Goal: Task Accomplishment & Management: Manage account settings

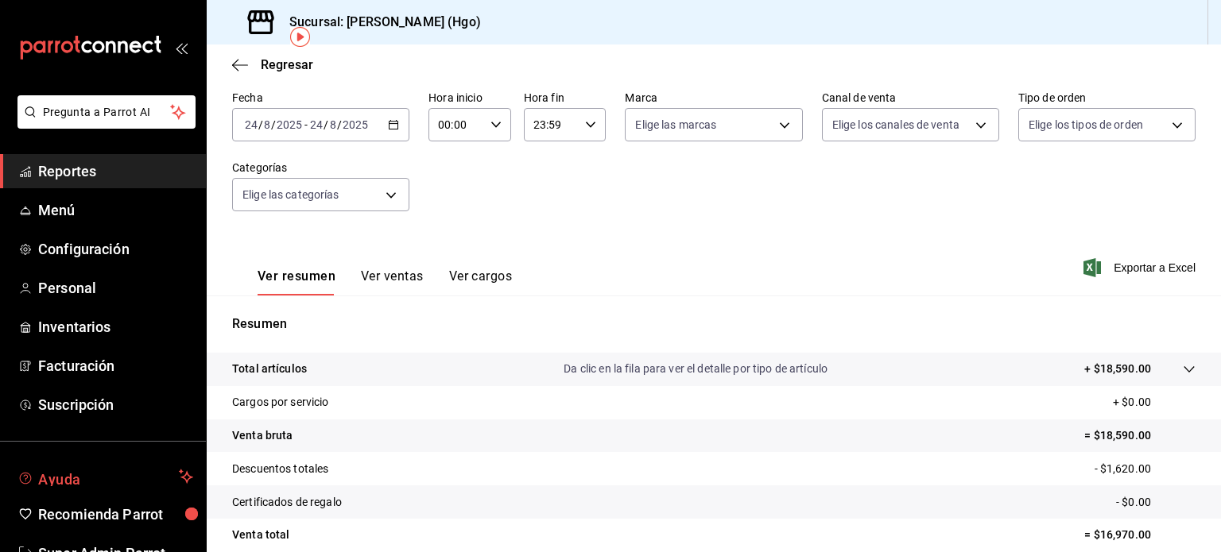
scroll to position [47, 0]
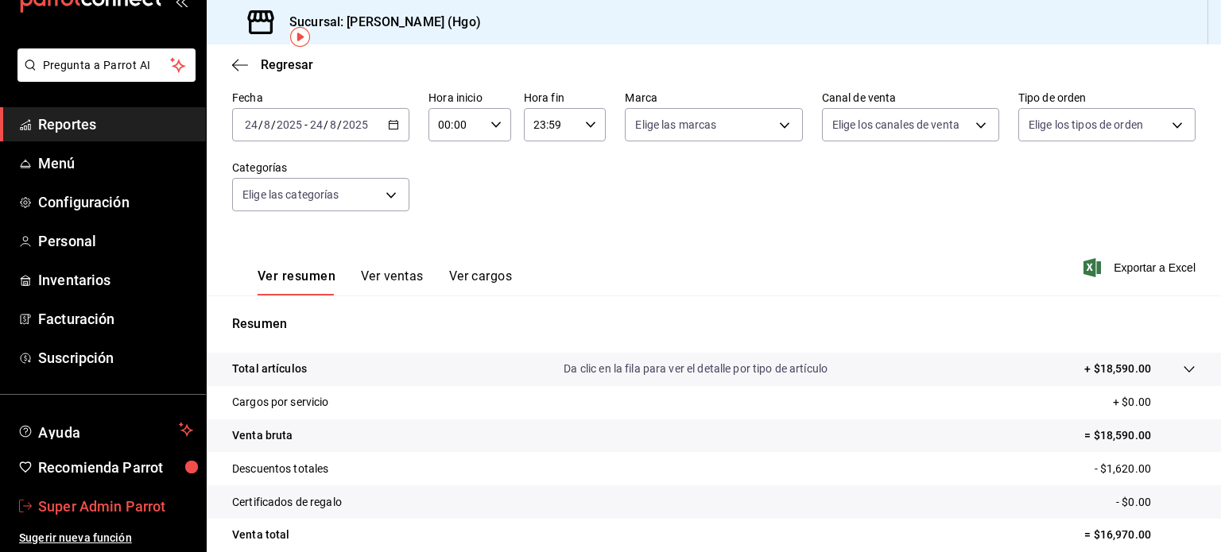
click at [89, 509] on span "Super Admin Parrot" at bounding box center [115, 506] width 155 height 21
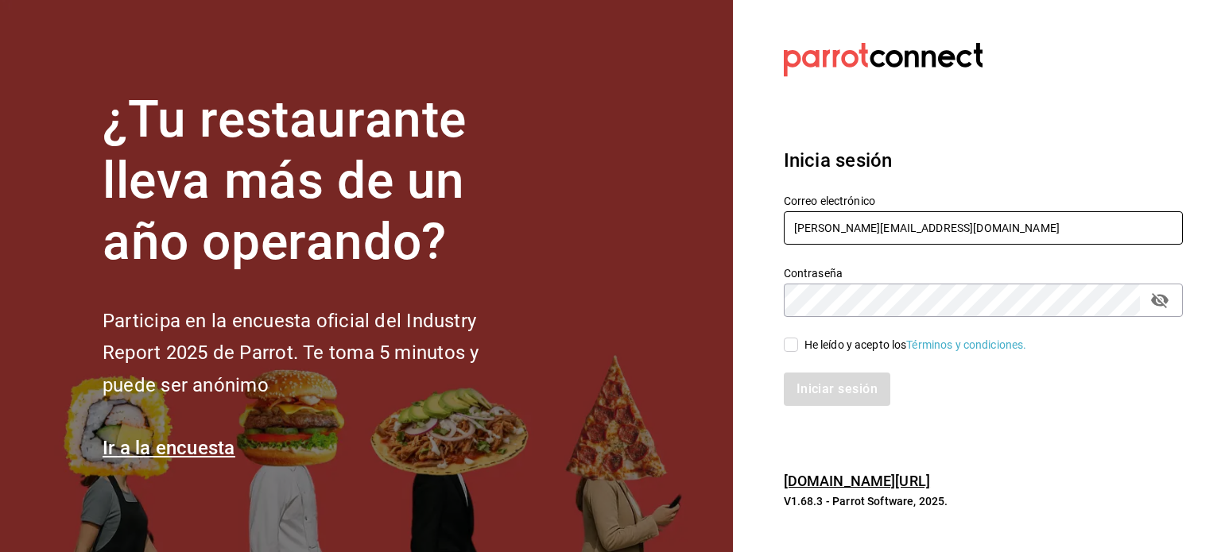
click at [951, 225] on input "enrique@hidalgo.com" at bounding box center [983, 227] width 399 height 33
paste input "bolleria@cafe"
type input "bolleria@cafe.com"
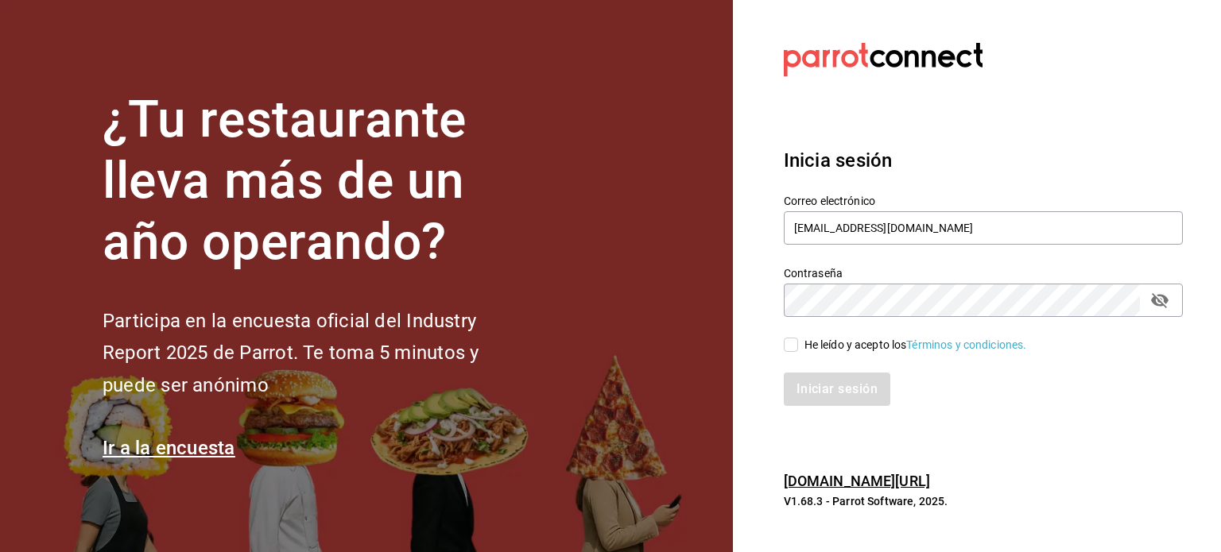
click at [836, 343] on div "He leído y acepto los Términos y condiciones." at bounding box center [915, 345] width 223 height 17
click at [798, 343] on input "He leído y acepto los Términos y condiciones." at bounding box center [791, 345] width 14 height 14
checkbox input "true"
click at [863, 387] on button "Iniciar sesión" at bounding box center [838, 389] width 108 height 33
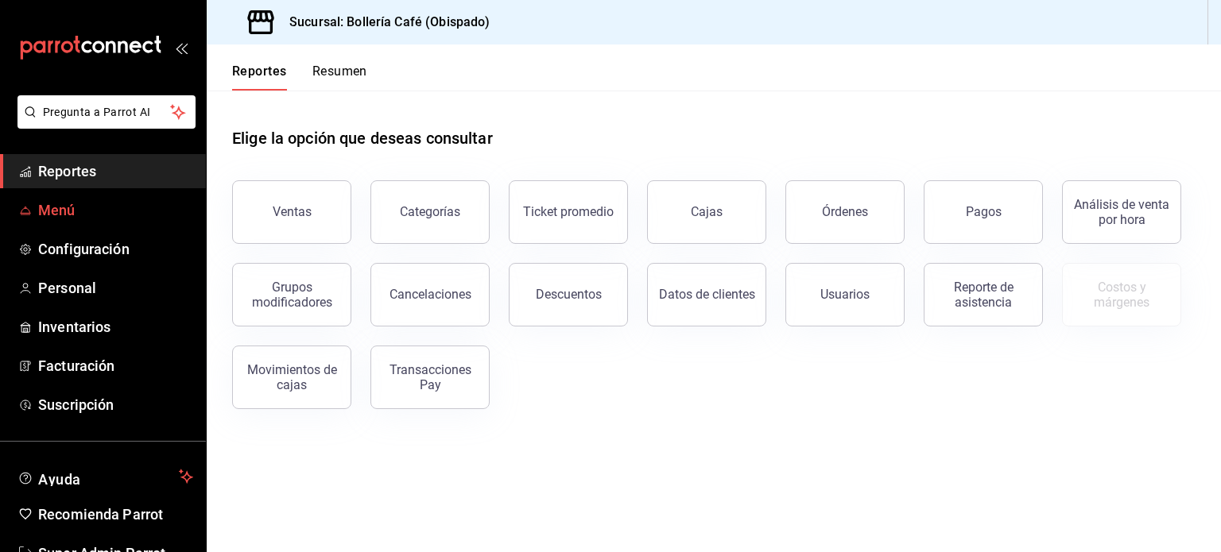
click at [83, 216] on span "Menú" at bounding box center [115, 209] width 155 height 21
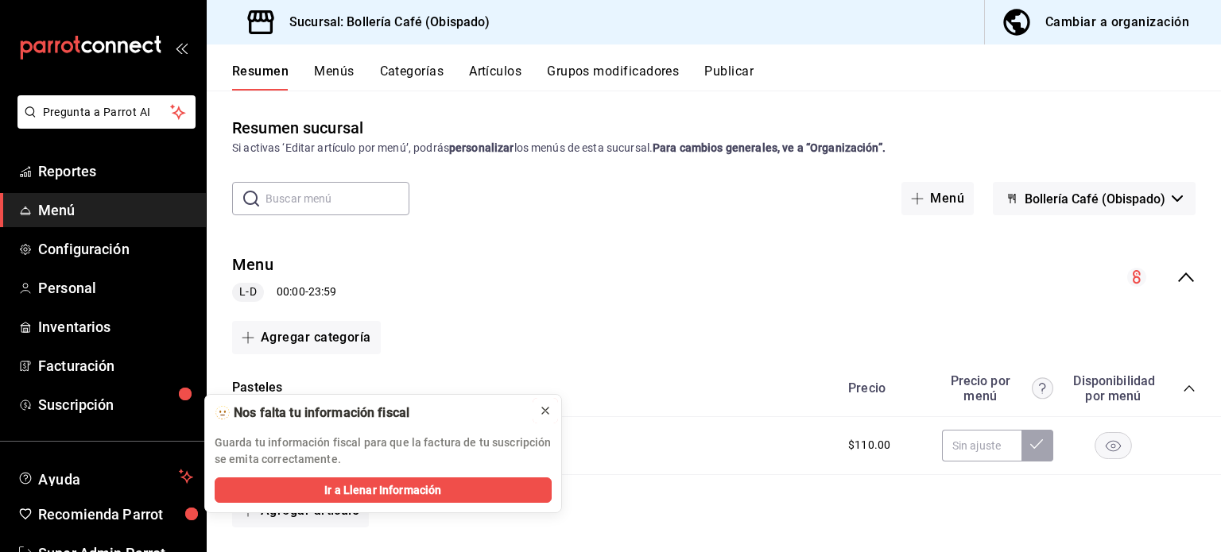
click at [543, 411] on icon at bounding box center [545, 411] width 13 height 13
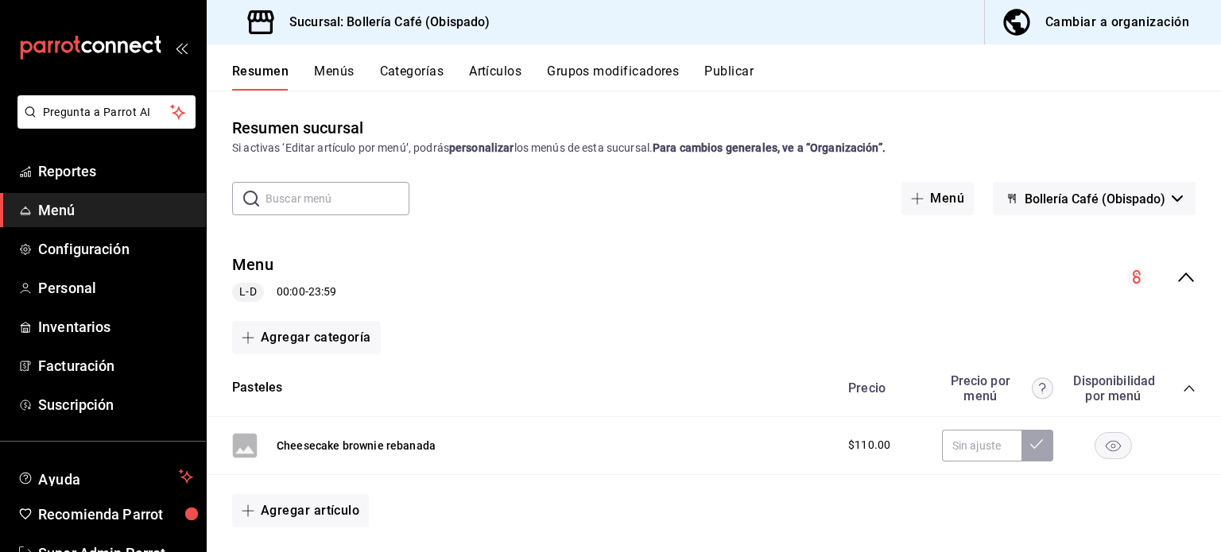
click at [525, 79] on div "Resumen Menús Categorías Artículos Grupos modificadores Publicar" at bounding box center [726, 77] width 989 height 27
click at [498, 72] on button "Artículos" at bounding box center [495, 77] width 52 height 27
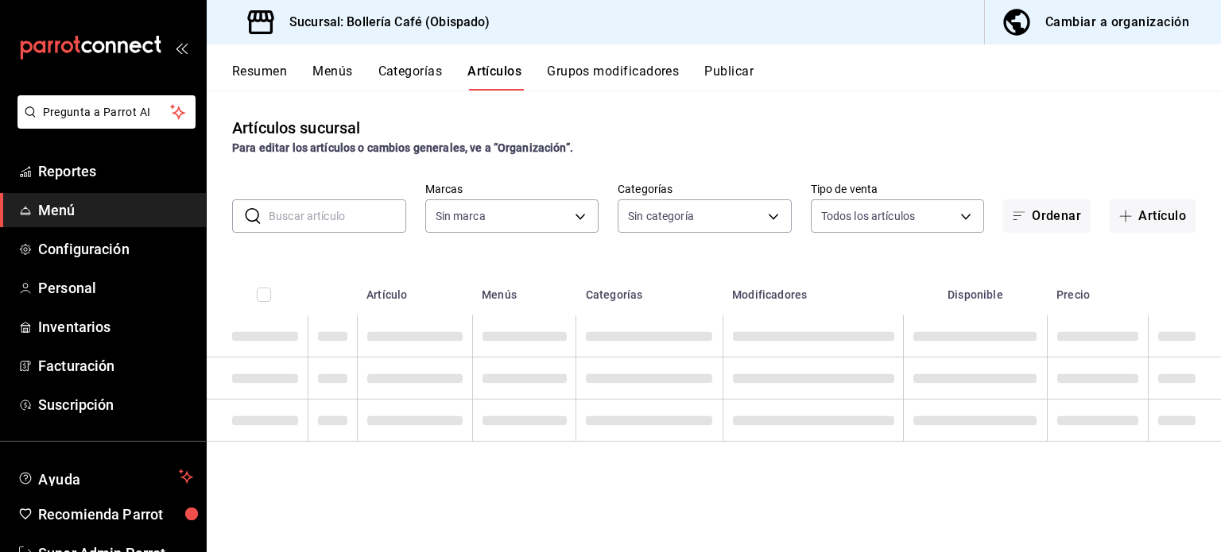
type input "fe4c6c93-f133-454c-8e99-8dd5775462e0"
type input "ff70cc01-3c7b-4981-98e5-a87b2f2eb607,dadd6bd4-1afa-4d96-a322-3ac8bd3854dc,3f163…"
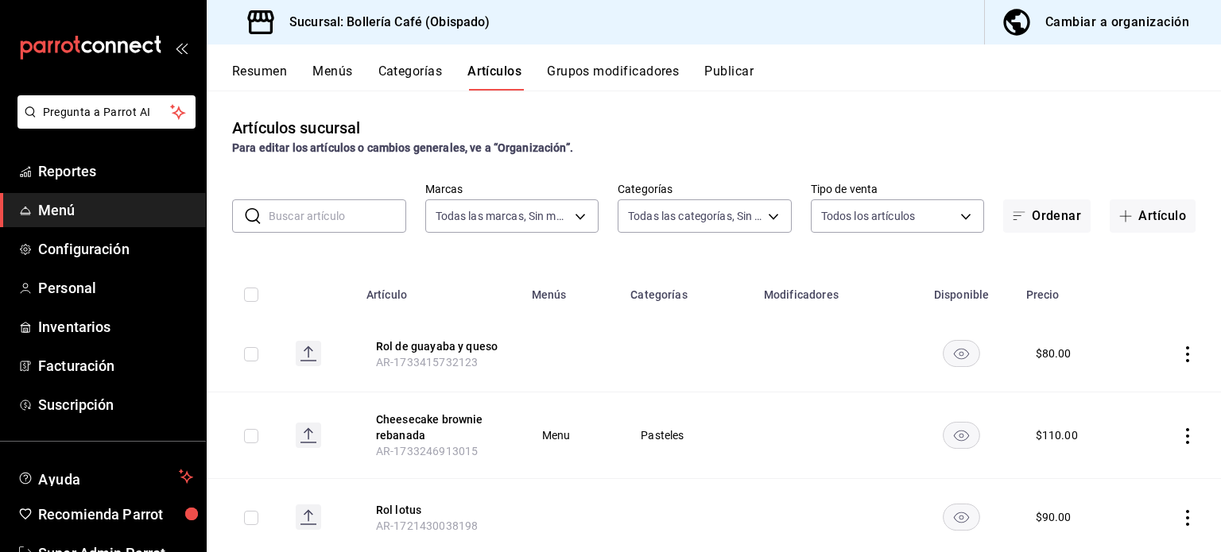
click at [1112, 17] on div "Cambiar a organización" at bounding box center [1117, 22] width 144 height 22
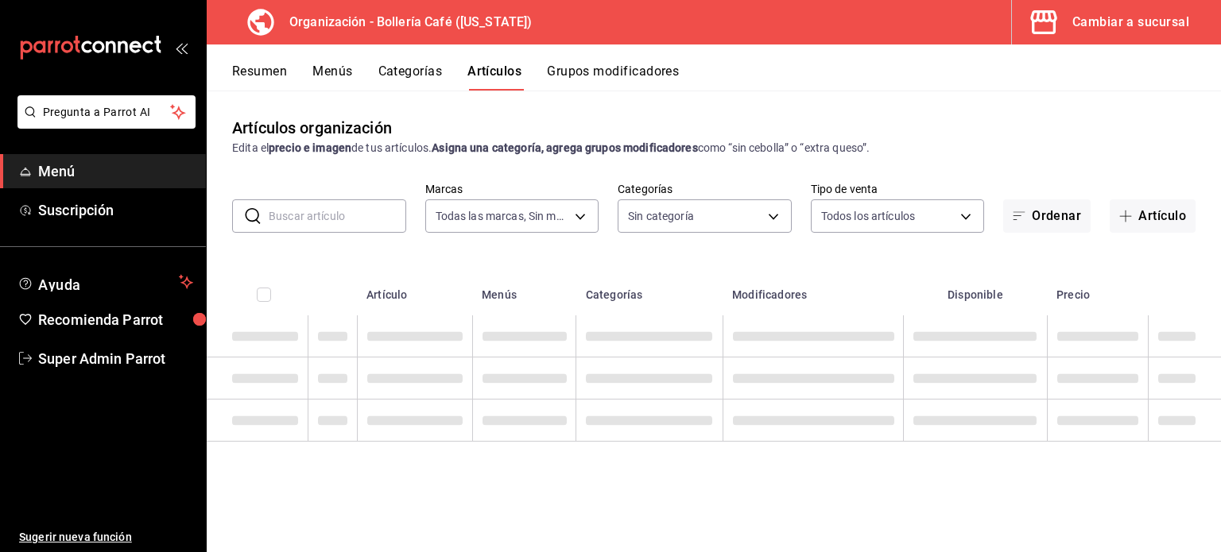
type input "4d543f5f-74a9-475b-8e53-b5bb5882abd1"
type input "a4ce2993-0b58-441b-abe8-47f3d674cf01,2f592a48-6448-4bc9-9f6a-0d16d15b3886"
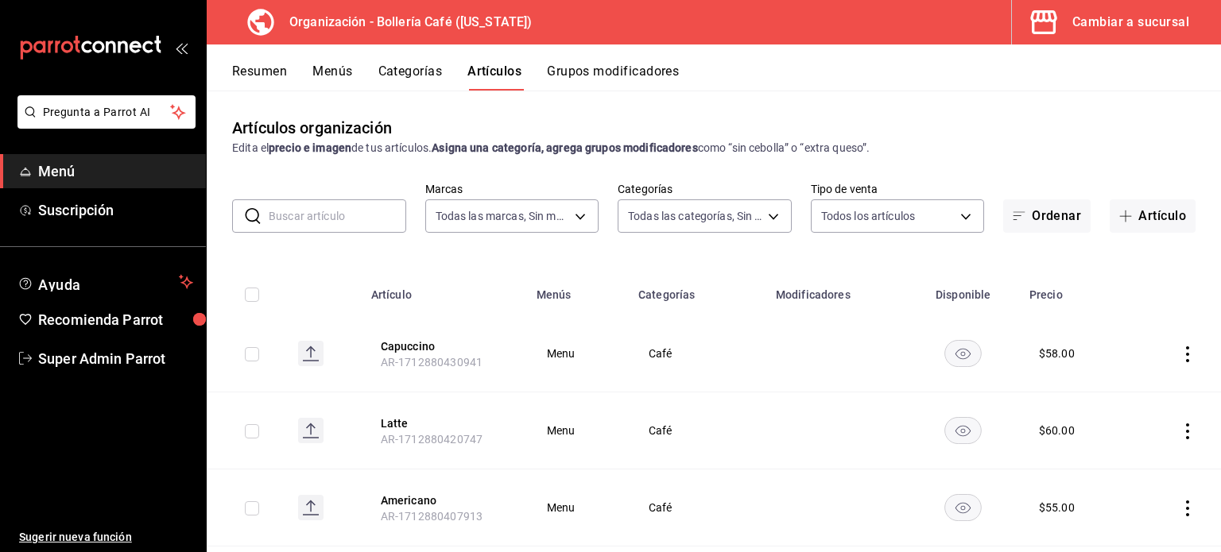
click at [341, 76] on button "Menús" at bounding box center [332, 77] width 40 height 27
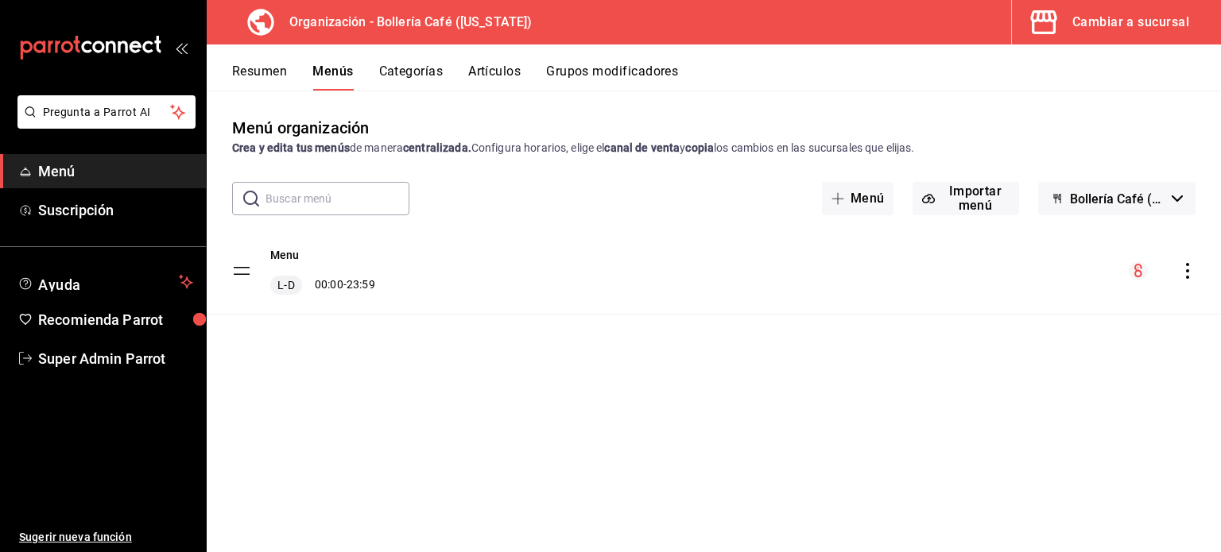
click at [1187, 273] on icon "actions" at bounding box center [1187, 271] width 16 height 16
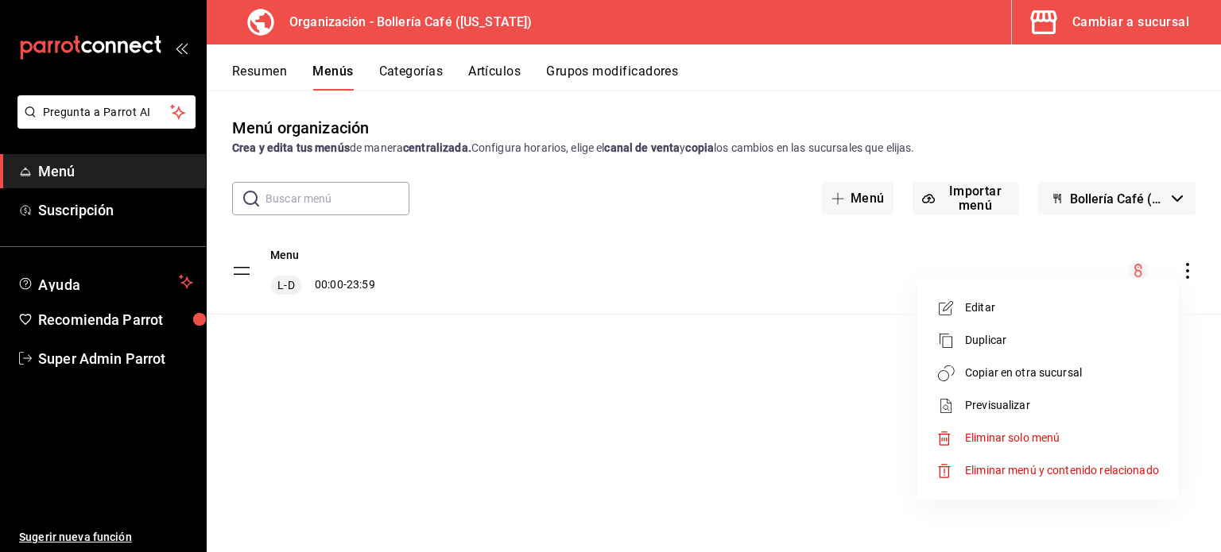
click at [649, 406] on div at bounding box center [610, 276] width 1221 height 552
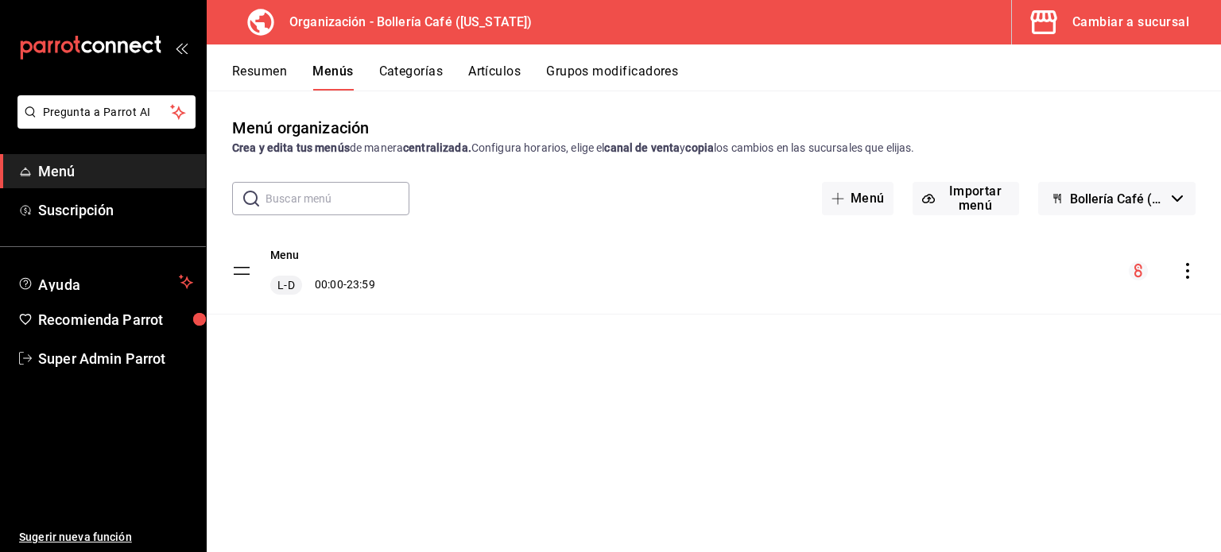
click at [1144, 195] on span "Bollería Café (Borrador)" at bounding box center [1117, 199] width 95 height 15
click at [1144, 195] on div at bounding box center [610, 276] width 1221 height 552
click at [691, 334] on div "Menu L-D 00:00 - 23:59" at bounding box center [714, 293] width 1014 height 131
click at [498, 77] on button "Artículos" at bounding box center [494, 77] width 52 height 27
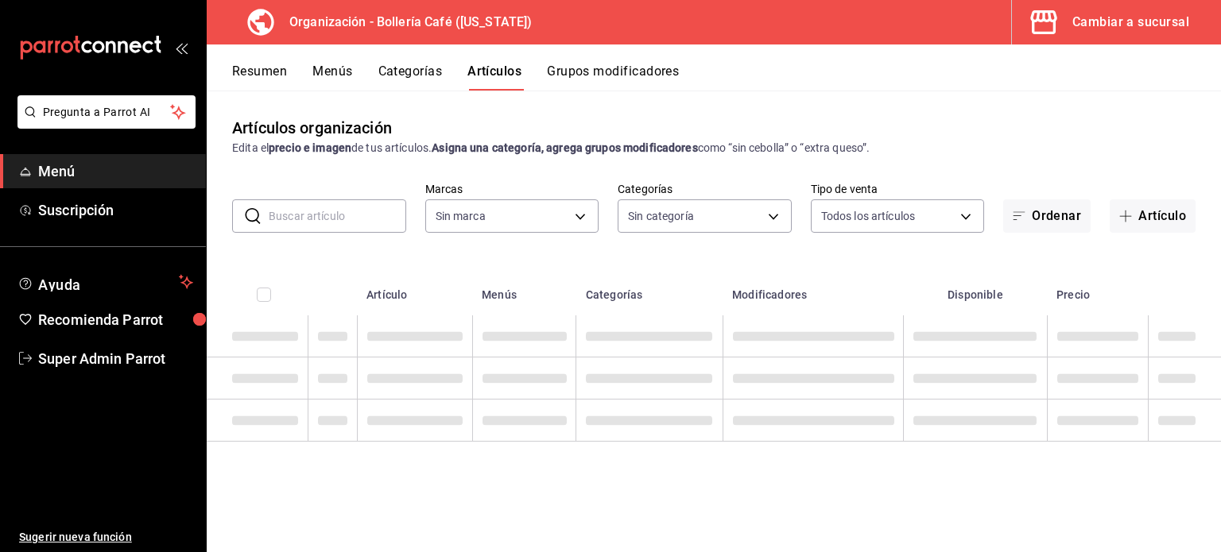
type input "4d543f5f-74a9-475b-8e53-b5bb5882abd1"
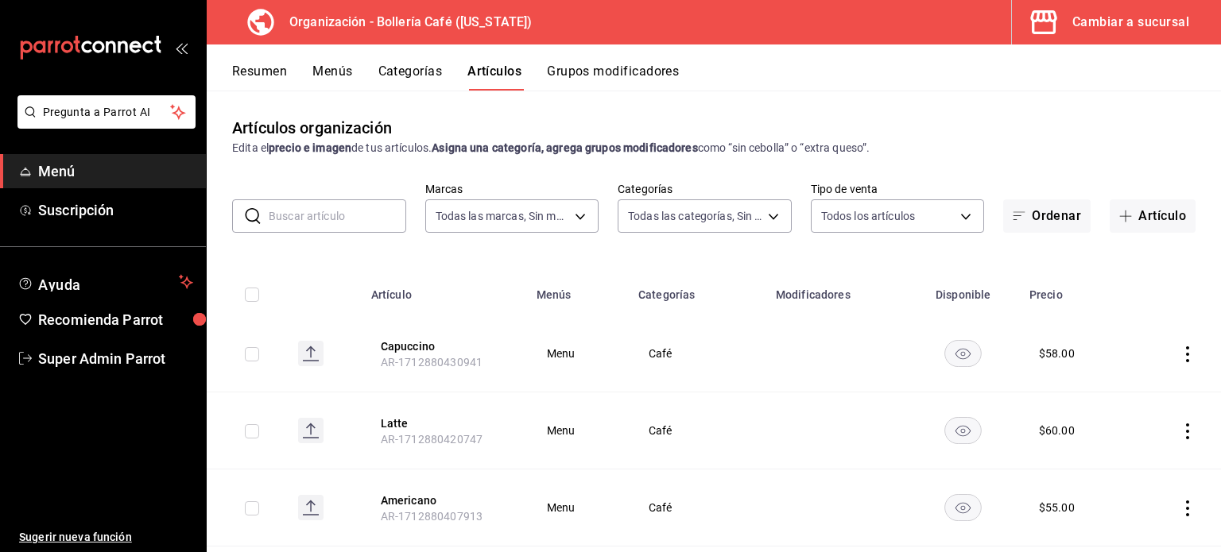
type input "a4ce2993-0b58-441b-abe8-47f3d674cf01,2f592a48-6448-4bc9-9f6a-0d16d15b3886"
click at [366, 215] on input "text" at bounding box center [337, 216] width 137 height 32
click at [784, 92] on div "Artículos organización Edita el precio e imagen de tus artículos. Asigna una ca…" at bounding box center [714, 321] width 1014 height 461
click at [320, 219] on input "text" at bounding box center [337, 216] width 137 height 32
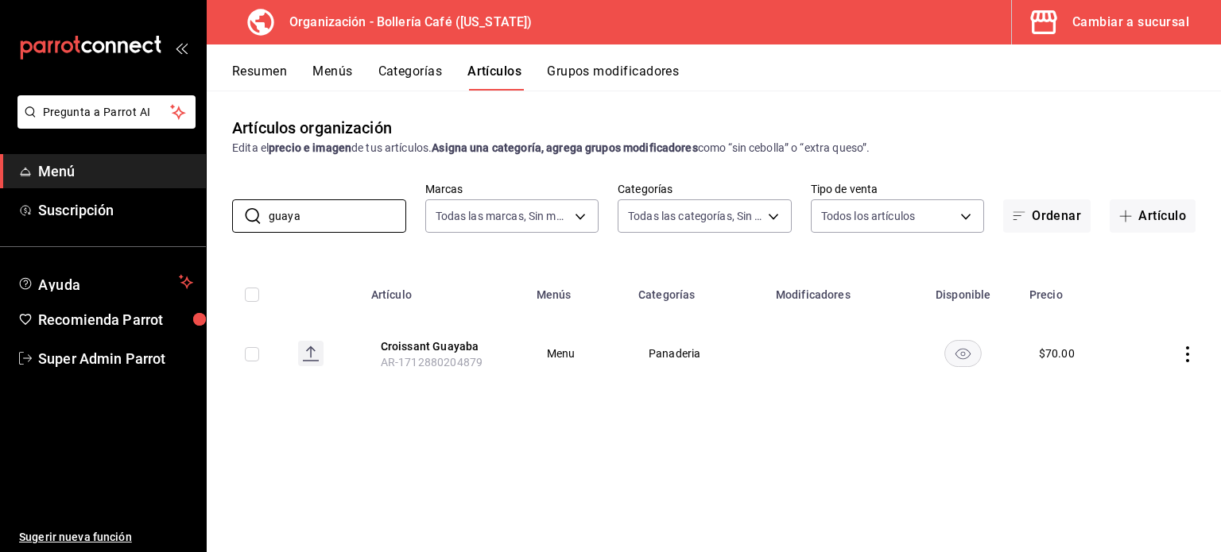
type input "guaya"
click at [1121, 30] on div "Cambiar a sucursal" at bounding box center [1130, 22] width 117 height 22
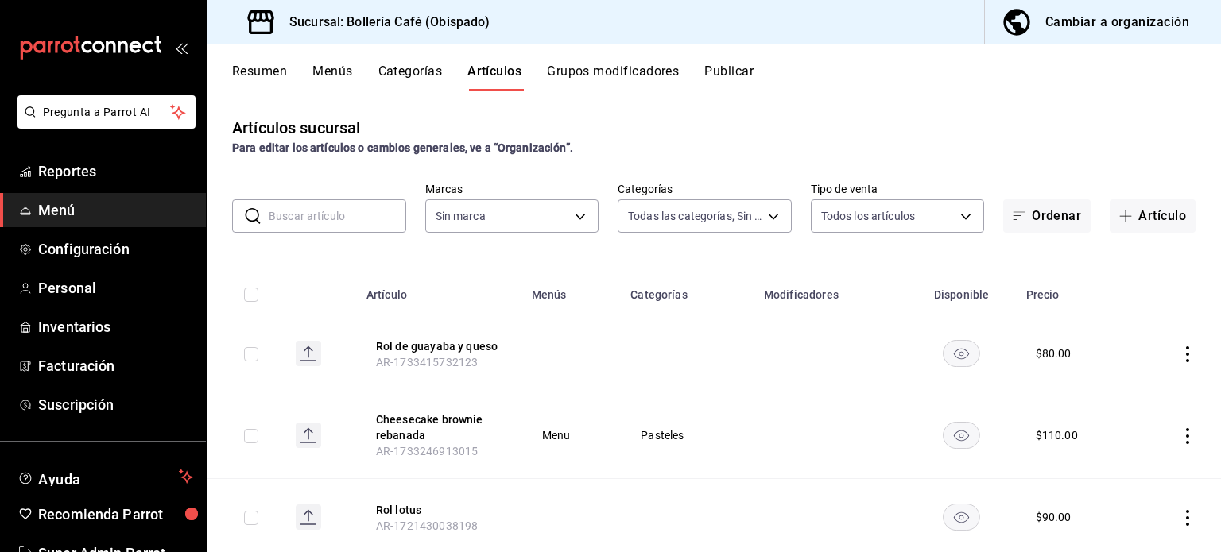
type input "ff70cc01-3c7b-4981-98e5-a87b2f2eb607,dadd6bd4-1afa-4d96-a322-3ac8bd3854dc,3f163…"
type input "fe4c6c93-f133-454c-8e99-8dd5775462e0"
click at [354, 207] on input "text" at bounding box center [337, 216] width 137 height 32
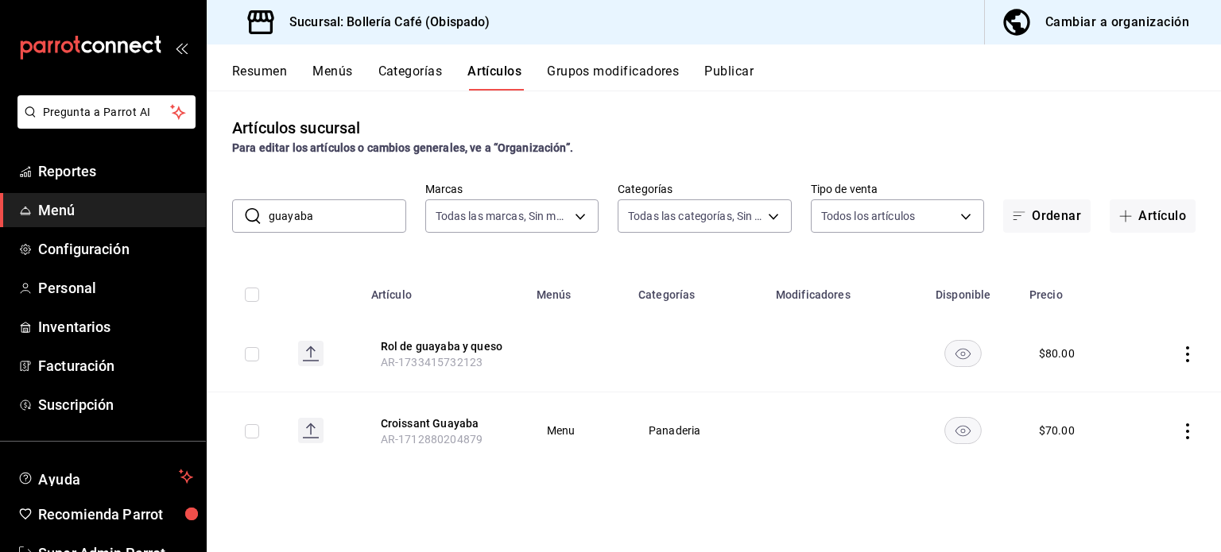
click at [357, 221] on input "guayaba" at bounding box center [337, 216] width 137 height 32
type input "guayaba"
click at [84, 212] on span "Menú" at bounding box center [115, 209] width 155 height 21
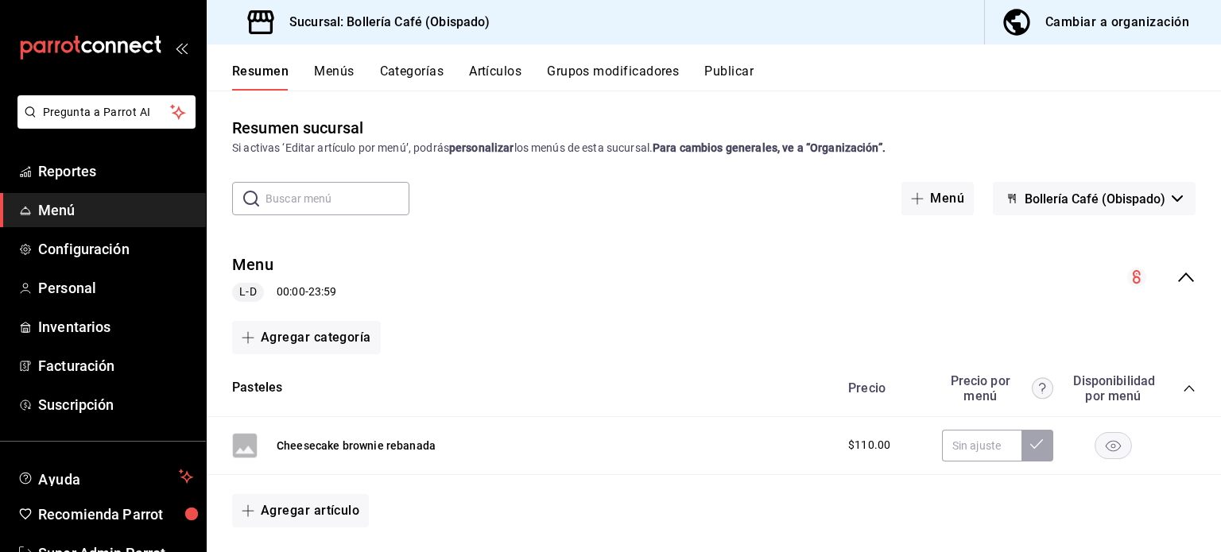
click at [492, 87] on button "Artículos" at bounding box center [495, 77] width 52 height 27
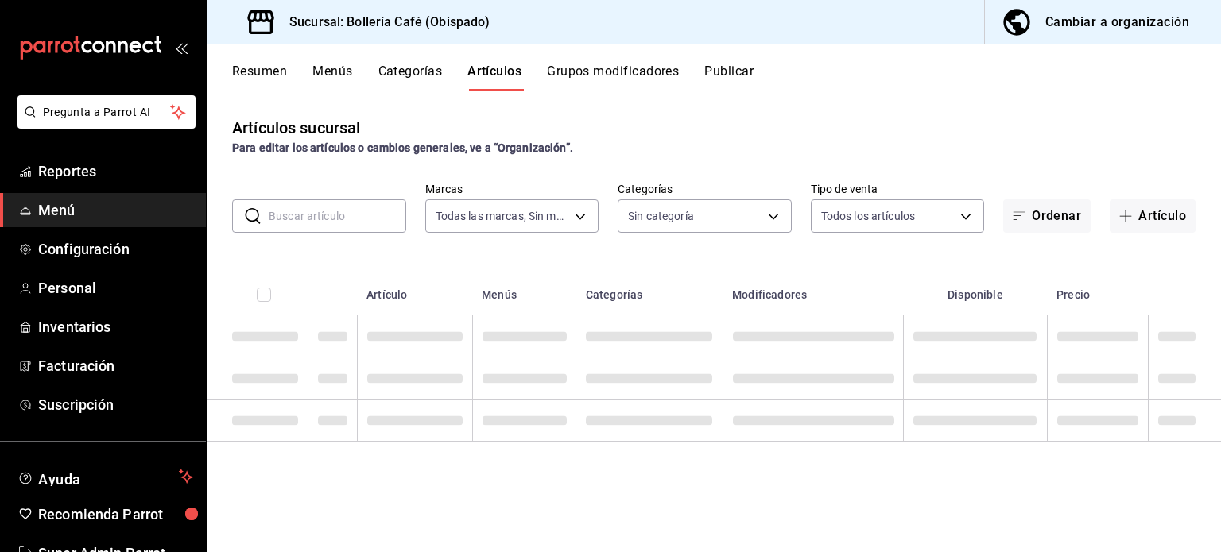
type input "fe4c6c93-f133-454c-8e99-8dd5775462e0"
type input "ff70cc01-3c7b-4981-98e5-a87b2f2eb607,dadd6bd4-1afa-4d96-a322-3ac8bd3854dc,3f163…"
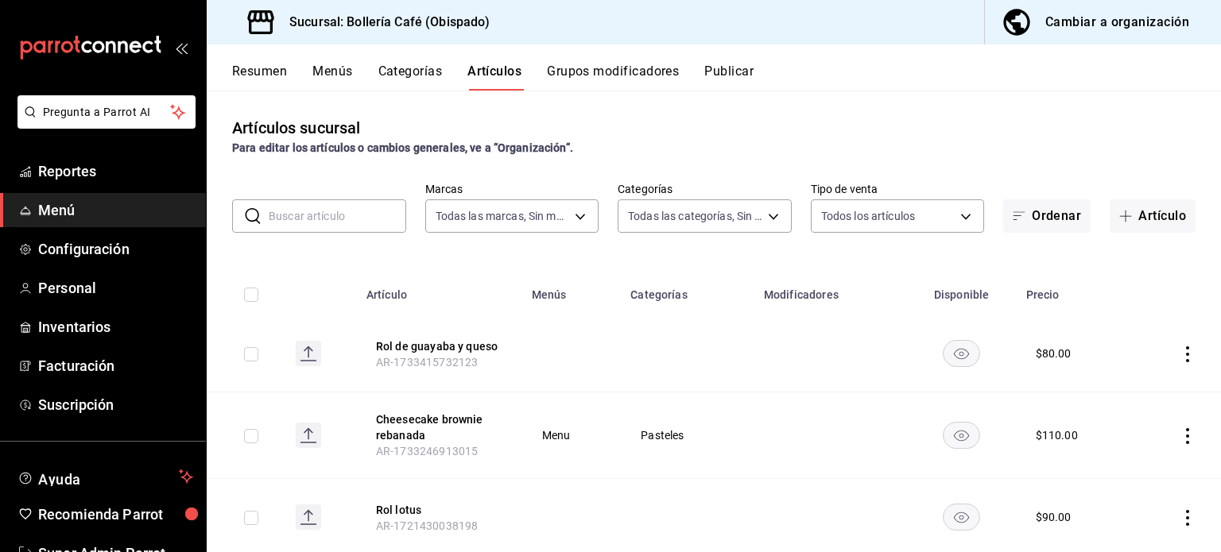
click at [121, 207] on span "Menú" at bounding box center [115, 209] width 155 height 21
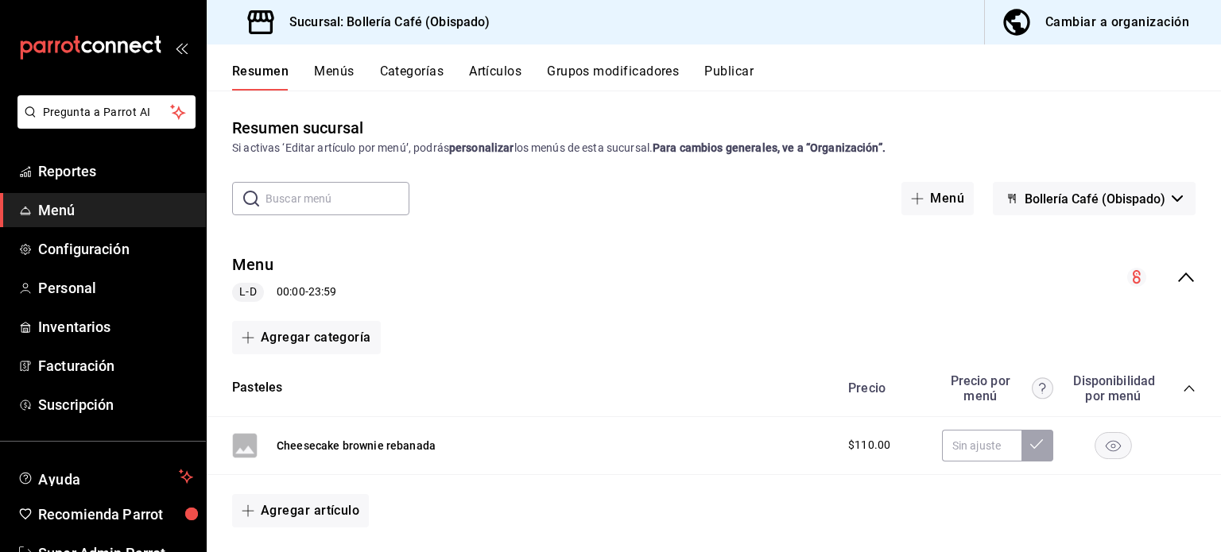
click at [1176, 285] on icon "collapse-menu-row" at bounding box center [1185, 277] width 19 height 19
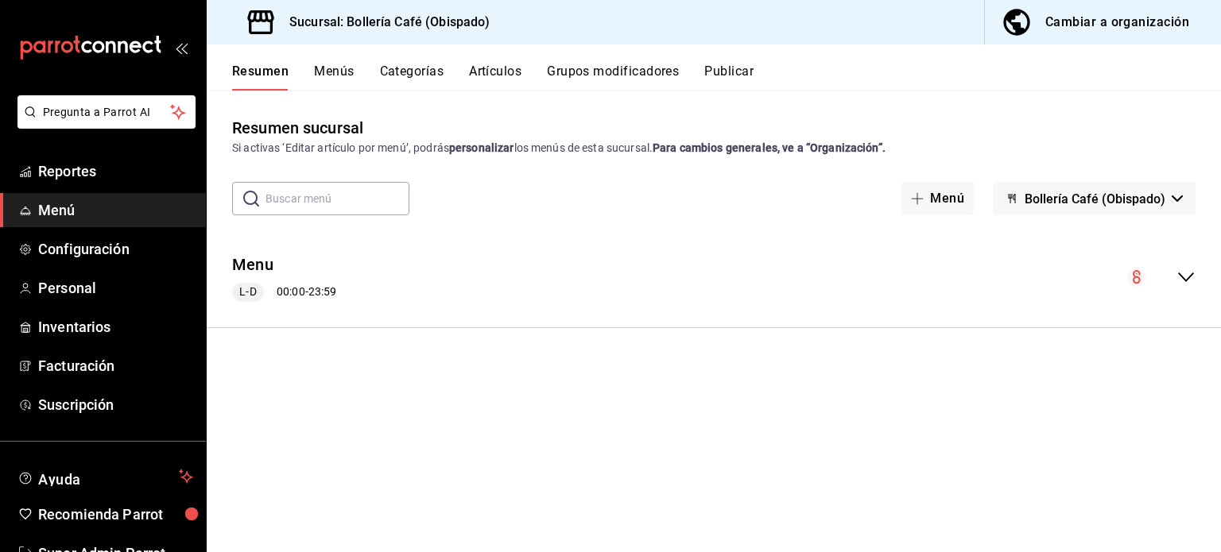
click at [478, 72] on button "Artículos" at bounding box center [495, 77] width 52 height 27
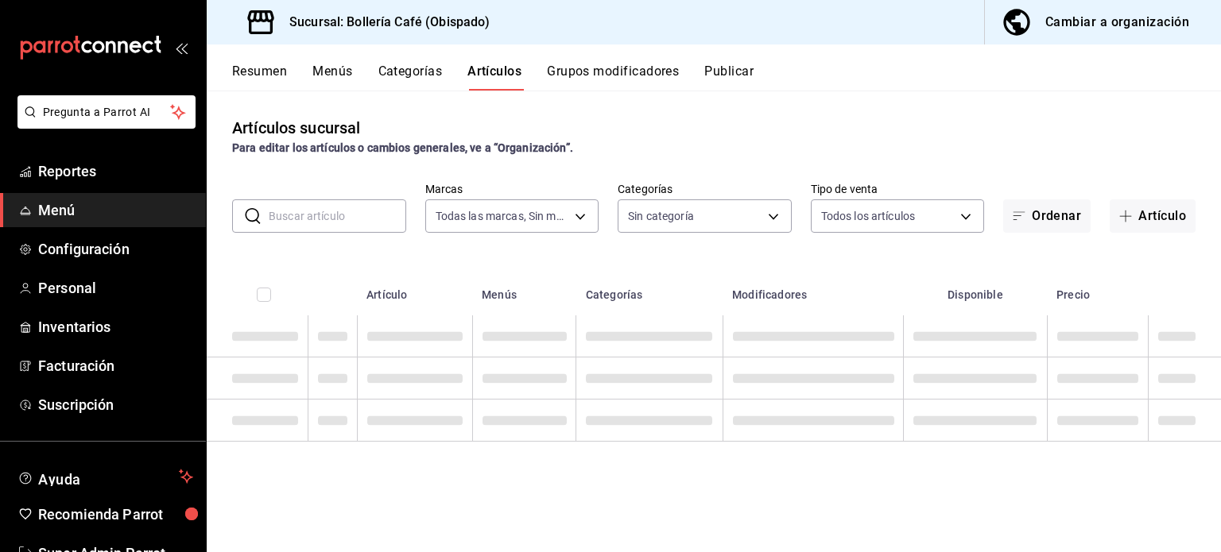
type input "fe4c6c93-f133-454c-8e99-8dd5775462e0"
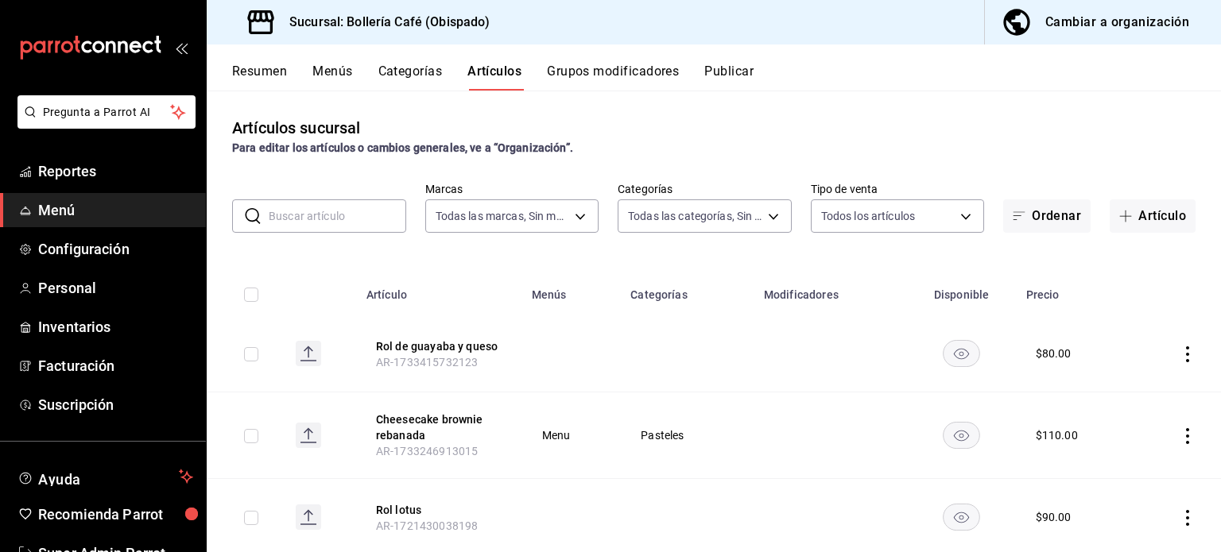
type input "ff70cc01-3c7b-4981-98e5-a87b2f2eb607,dadd6bd4-1afa-4d96-a322-3ac8bd3854dc,3f163…"
click at [346, 231] on input "text" at bounding box center [337, 216] width 137 height 32
click at [559, 323] on td at bounding box center [571, 354] width 99 height 77
click at [467, 349] on button "Rol de guayaba y queso" at bounding box center [439, 347] width 127 height 16
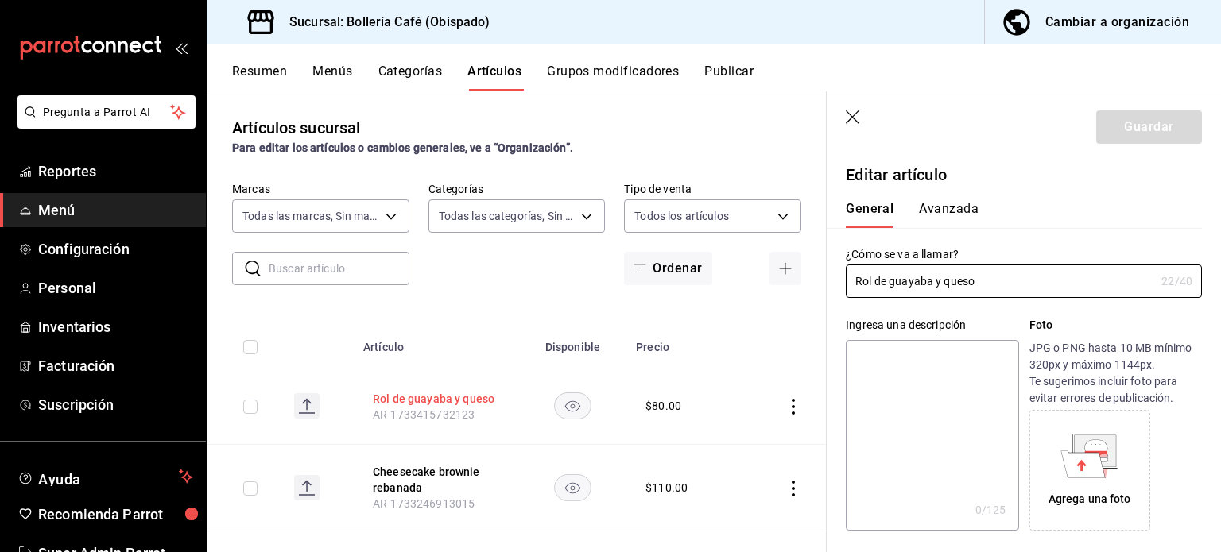
type input "$80.00"
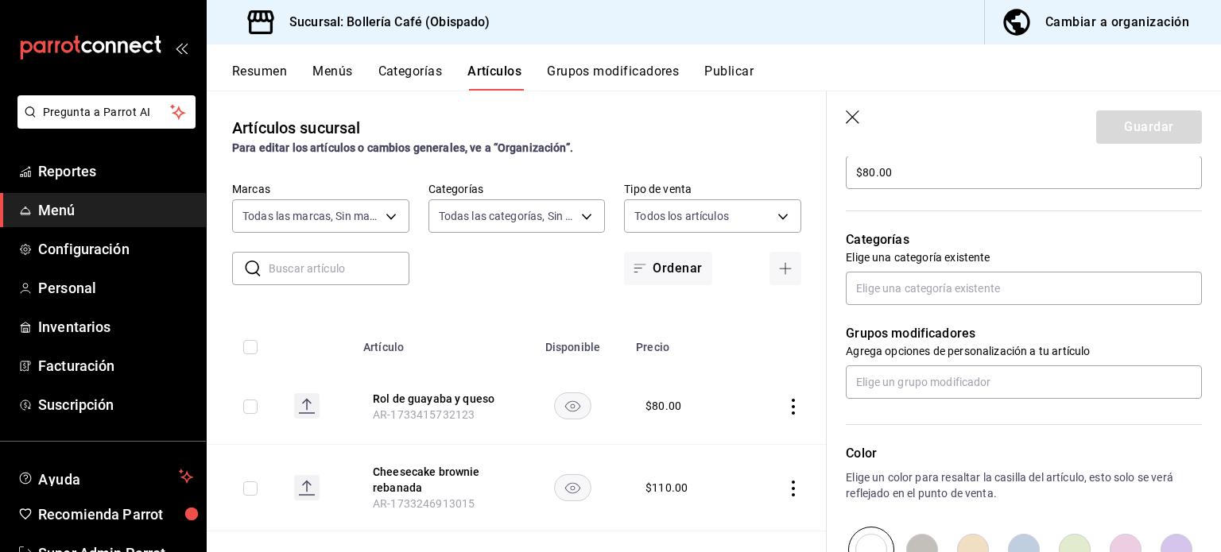
scroll to position [486, 0]
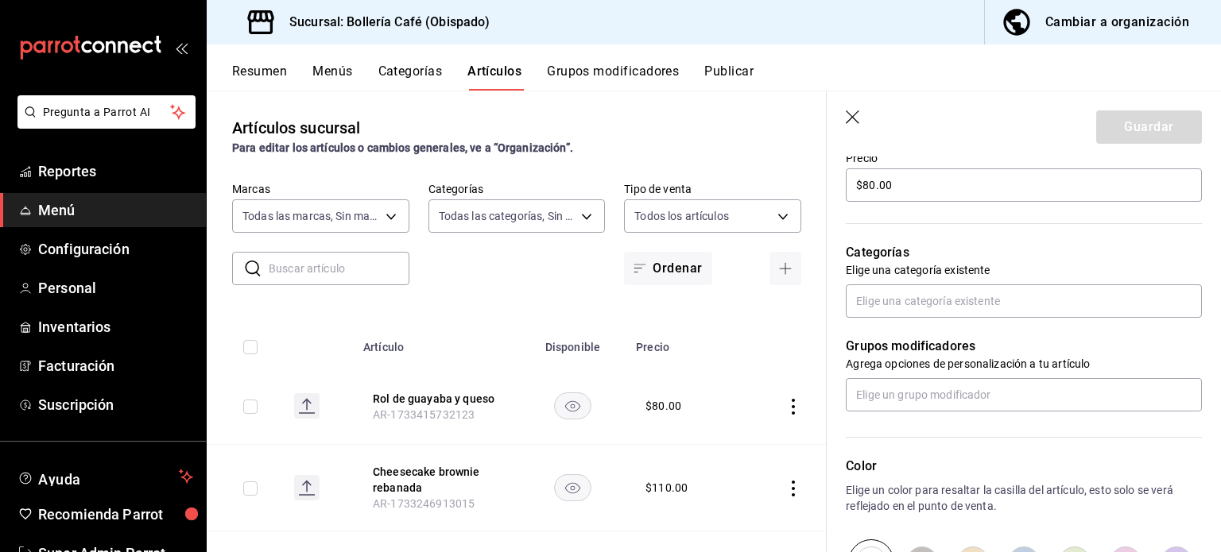
click at [857, 114] on icon "button" at bounding box center [854, 118] width 16 height 16
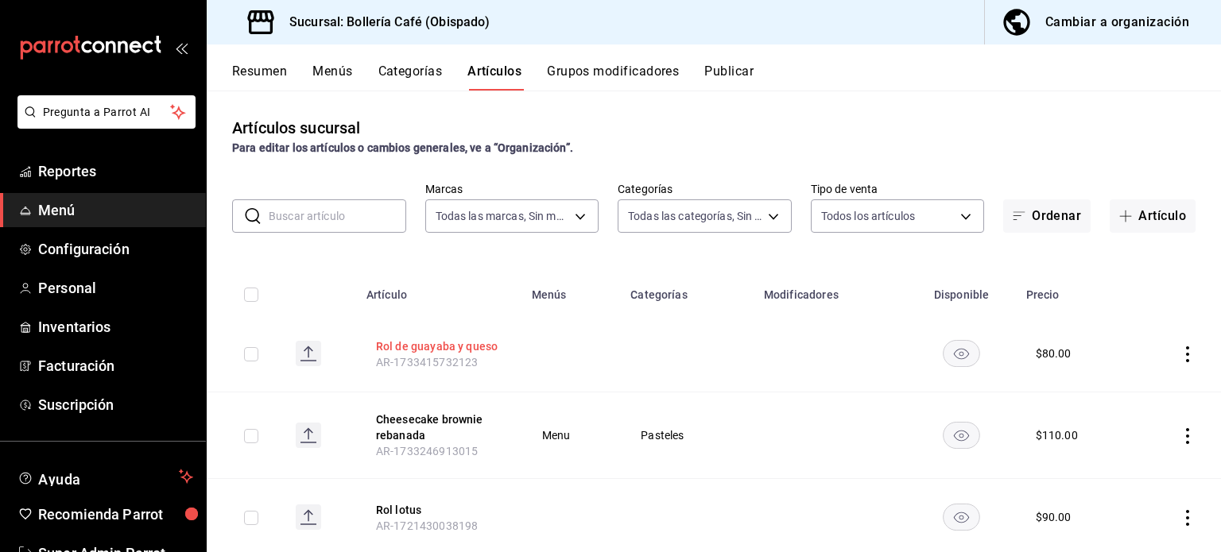
click at [401, 347] on button "Rol de guayaba y queso" at bounding box center [439, 347] width 127 height 16
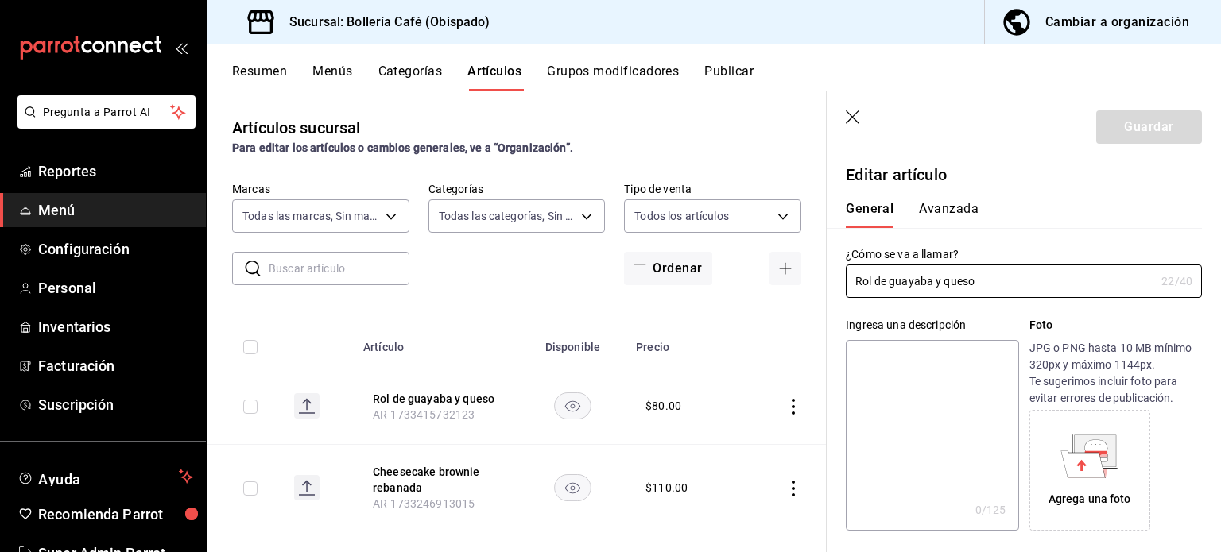
type input "$80.00"
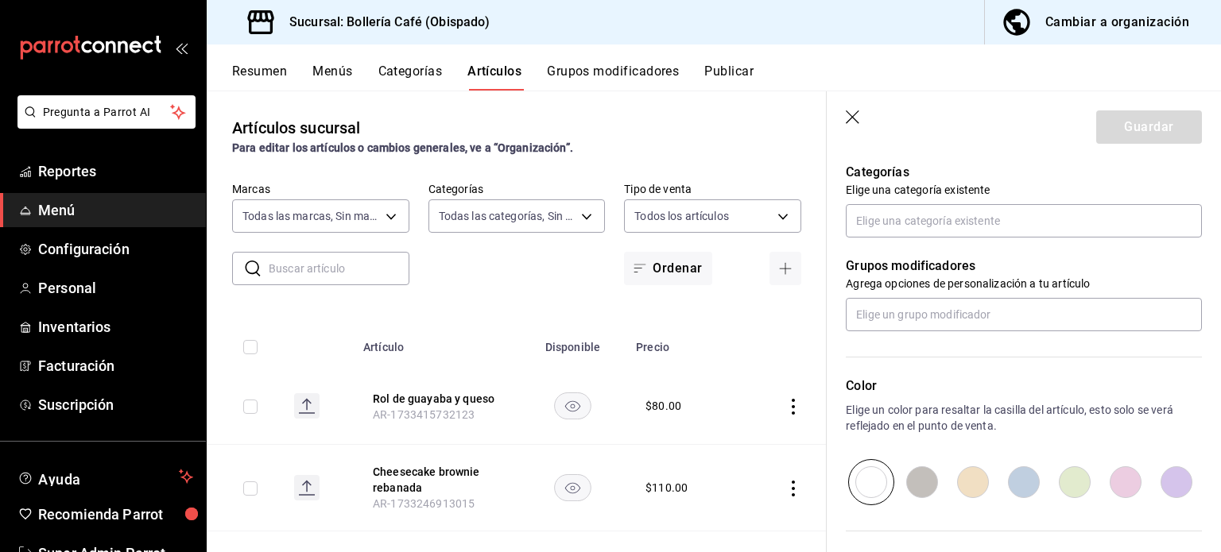
scroll to position [579, 0]
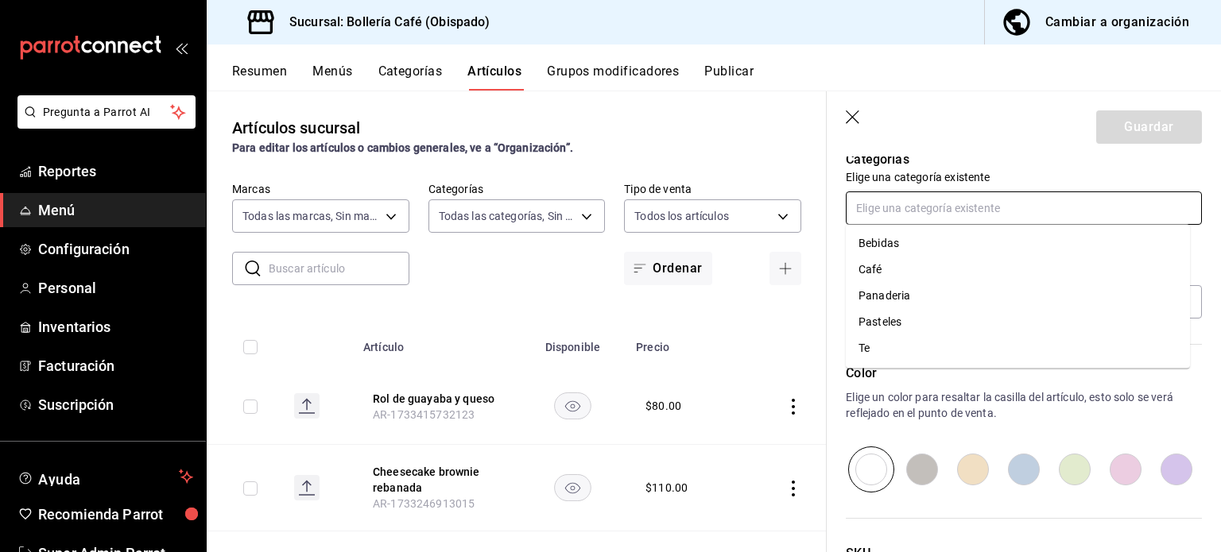
click at [930, 204] on input "text" at bounding box center [1024, 208] width 356 height 33
click at [963, 410] on p "Elige un color para resaltar la casilla del artículo, esto solo se verá refleja…" at bounding box center [1024, 405] width 356 height 32
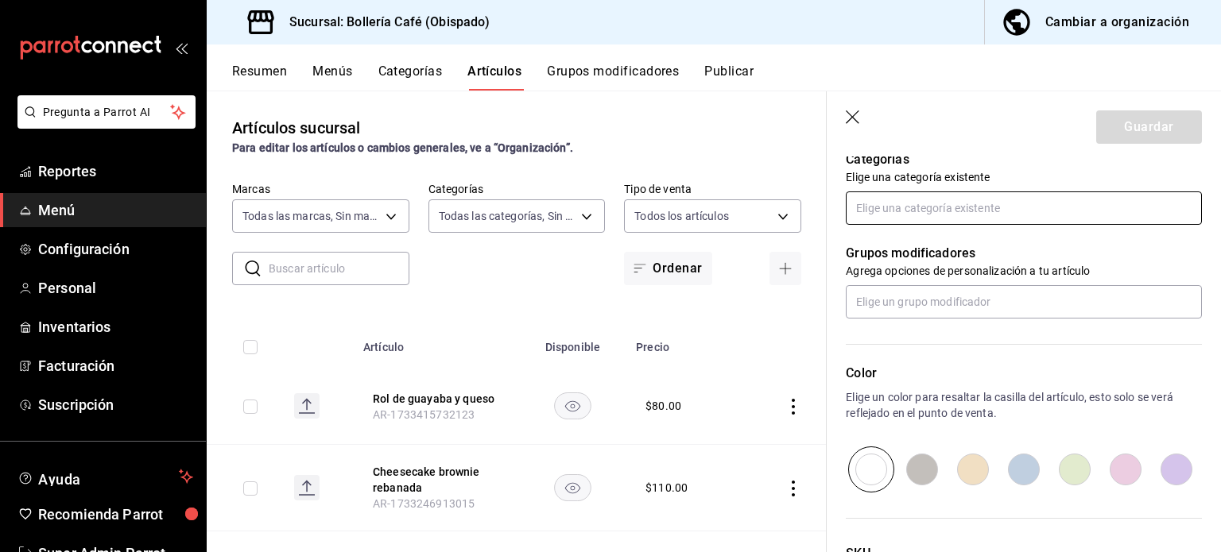
click at [940, 204] on input "text" at bounding box center [1024, 208] width 356 height 33
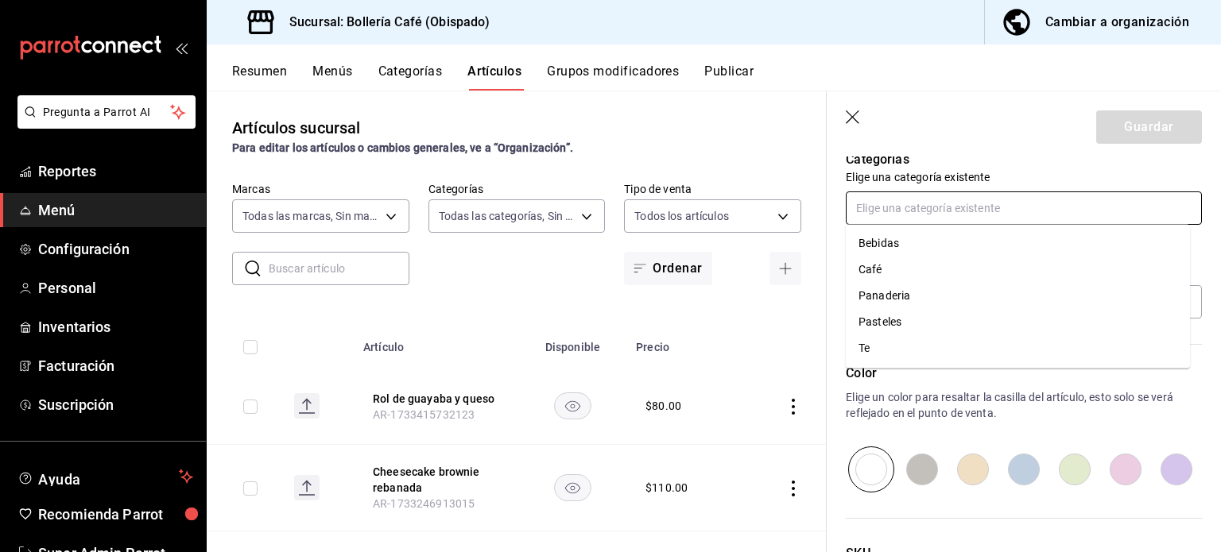
click at [940, 204] on input "text" at bounding box center [1024, 208] width 356 height 33
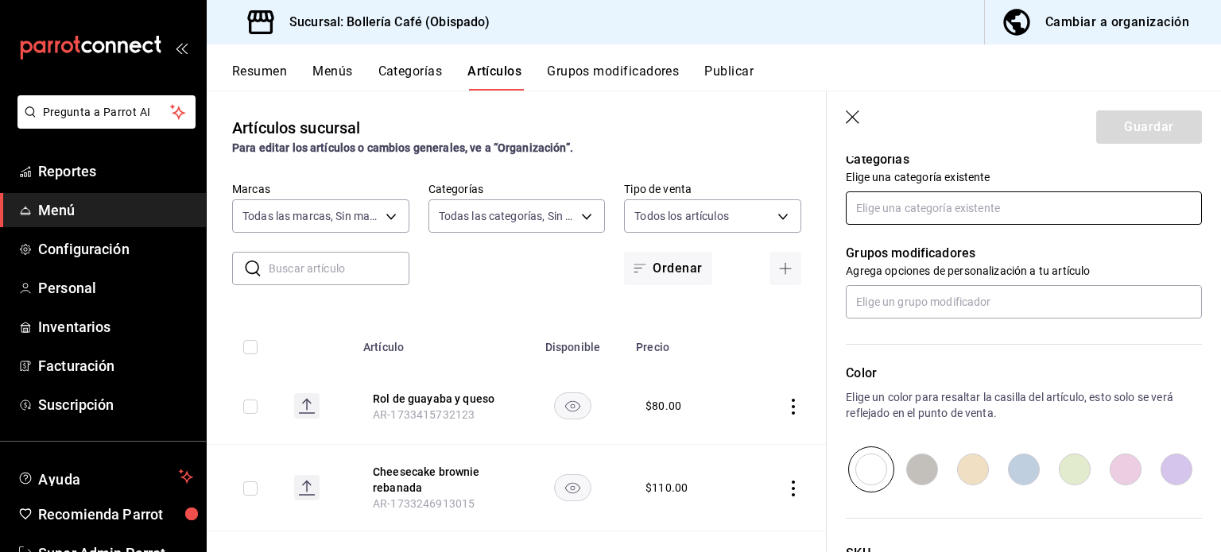
click at [940, 204] on input "text" at bounding box center [1024, 208] width 356 height 33
click at [855, 118] on icon "button" at bounding box center [854, 118] width 16 height 16
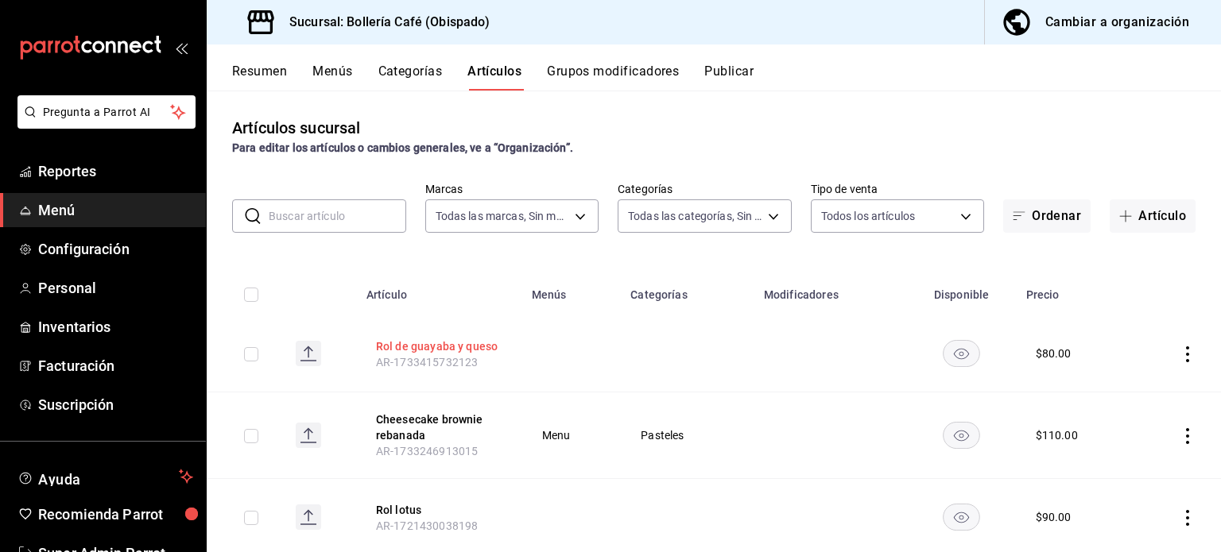
click at [466, 341] on button "Rol de guayaba y queso" at bounding box center [439, 347] width 127 height 16
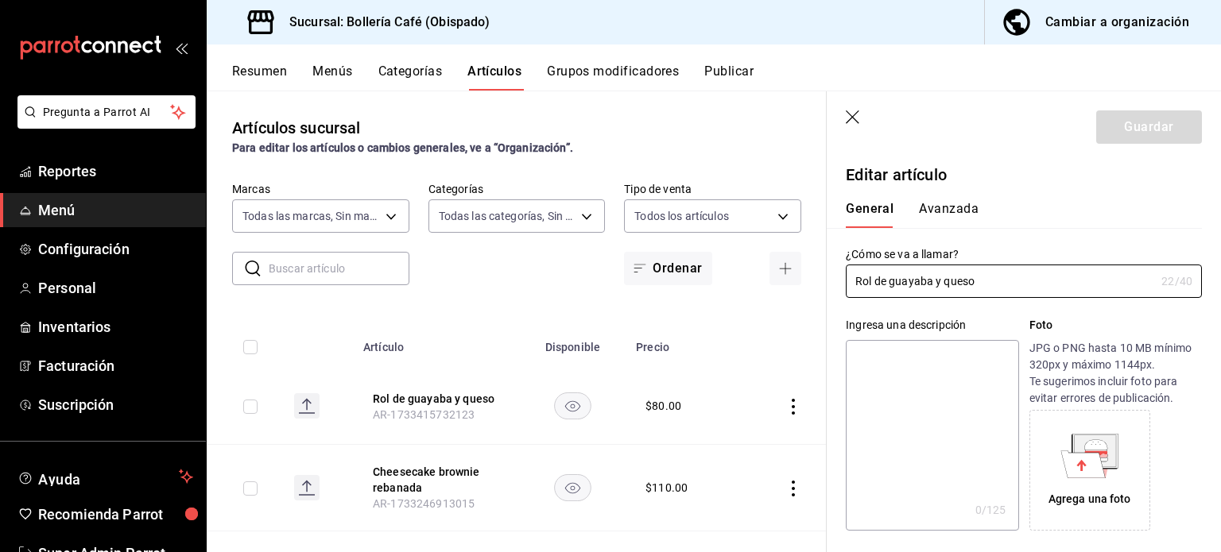
type input "$80.00"
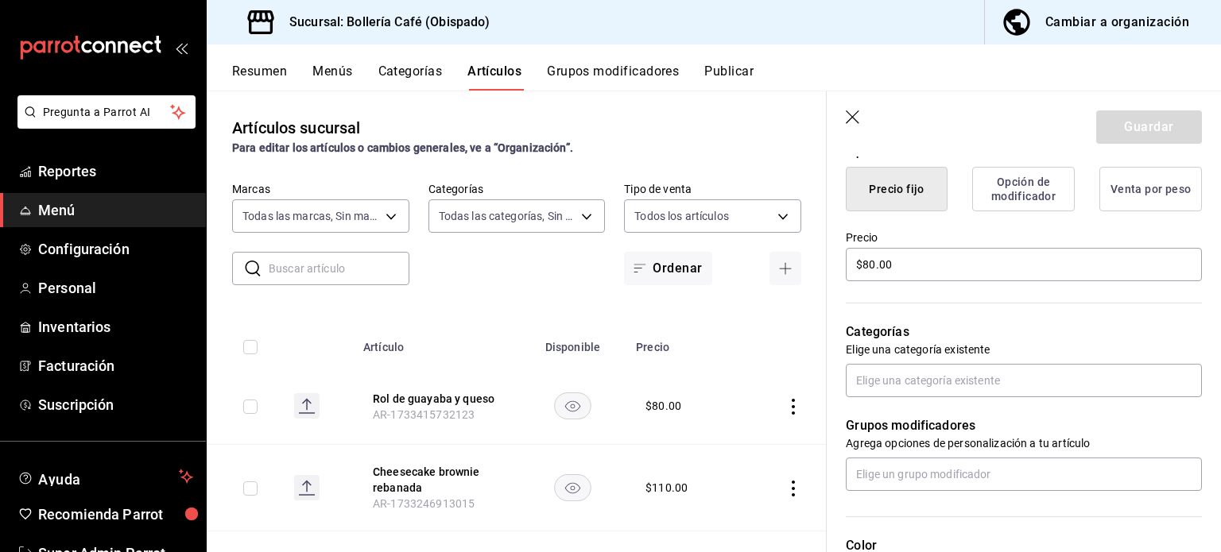
scroll to position [465, 0]
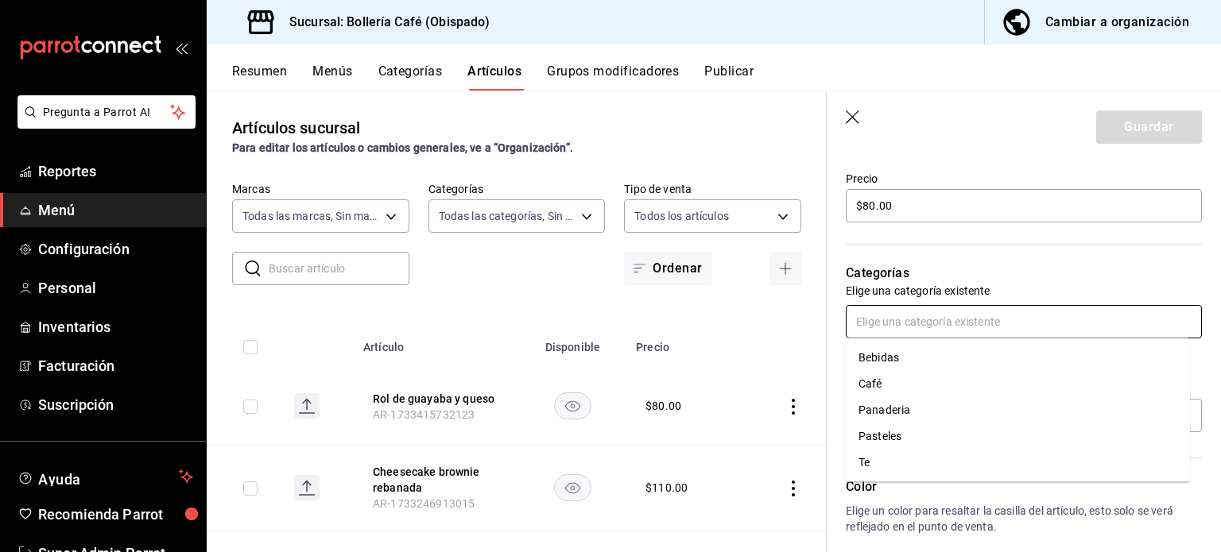
click at [940, 321] on input "text" at bounding box center [1024, 321] width 356 height 33
click at [874, 412] on li "Panaderia" at bounding box center [1018, 410] width 344 height 26
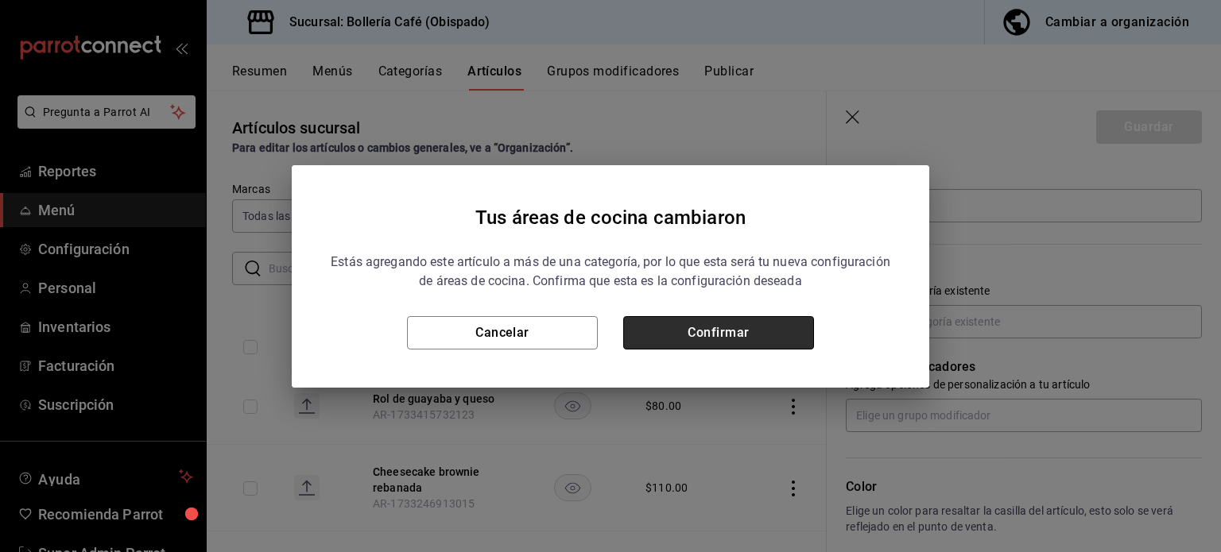
click at [674, 331] on button "Confirmar" at bounding box center [718, 332] width 191 height 33
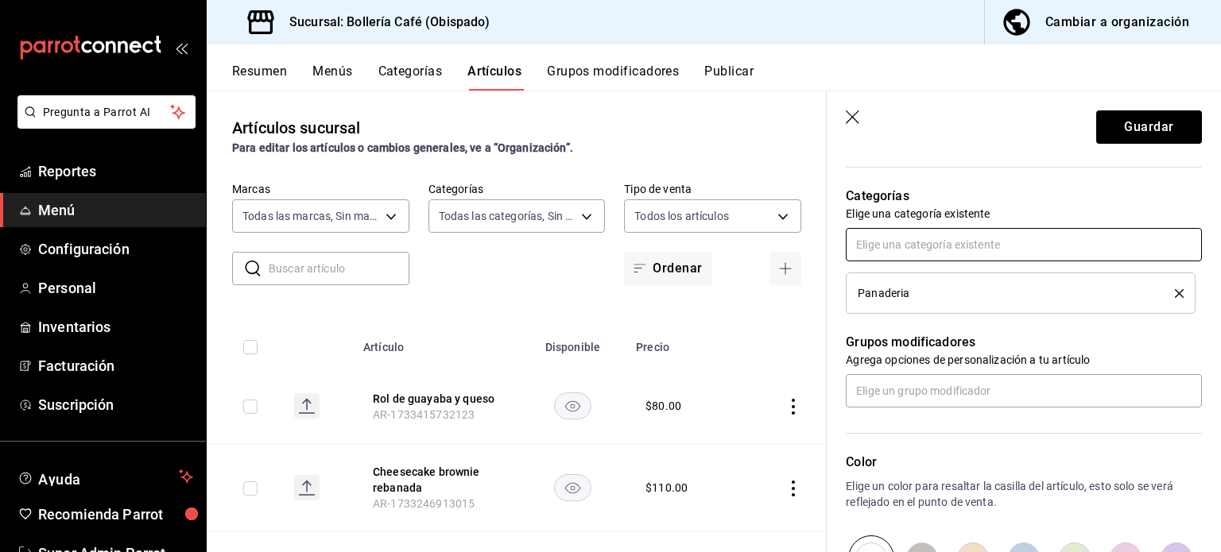
scroll to position [540, 0]
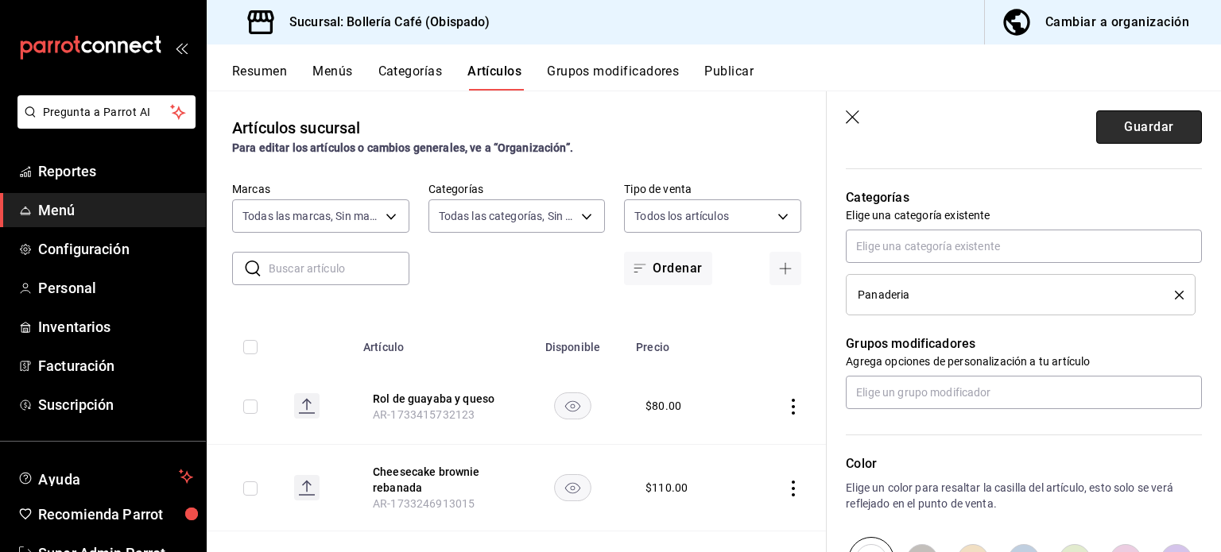
click at [1125, 117] on button "Guardar" at bounding box center [1149, 126] width 106 height 33
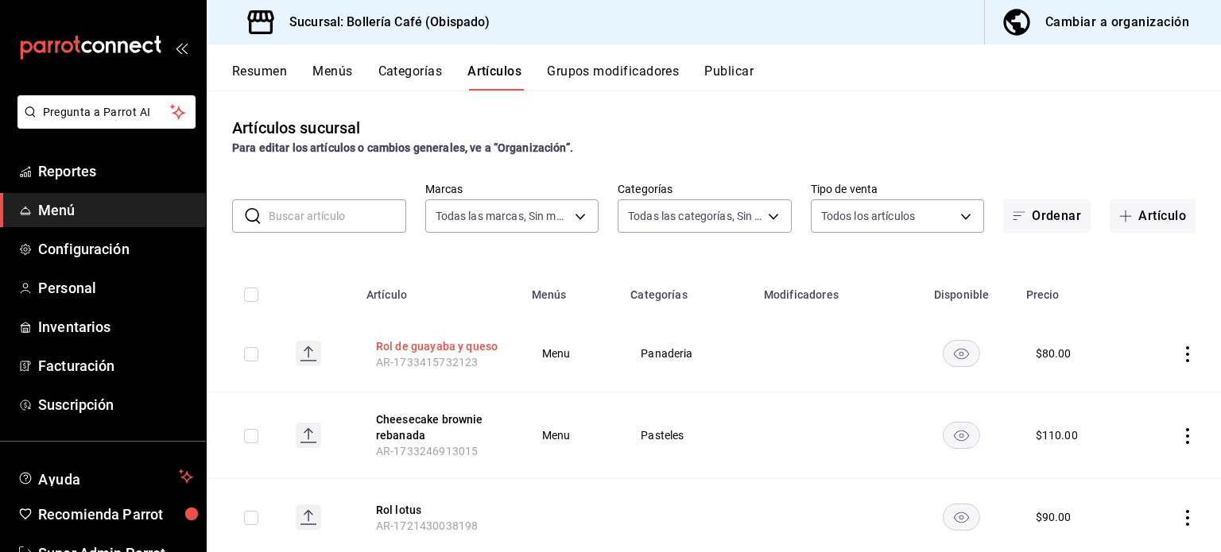
click at [414, 339] on button "Rol de guayaba y queso" at bounding box center [439, 347] width 127 height 16
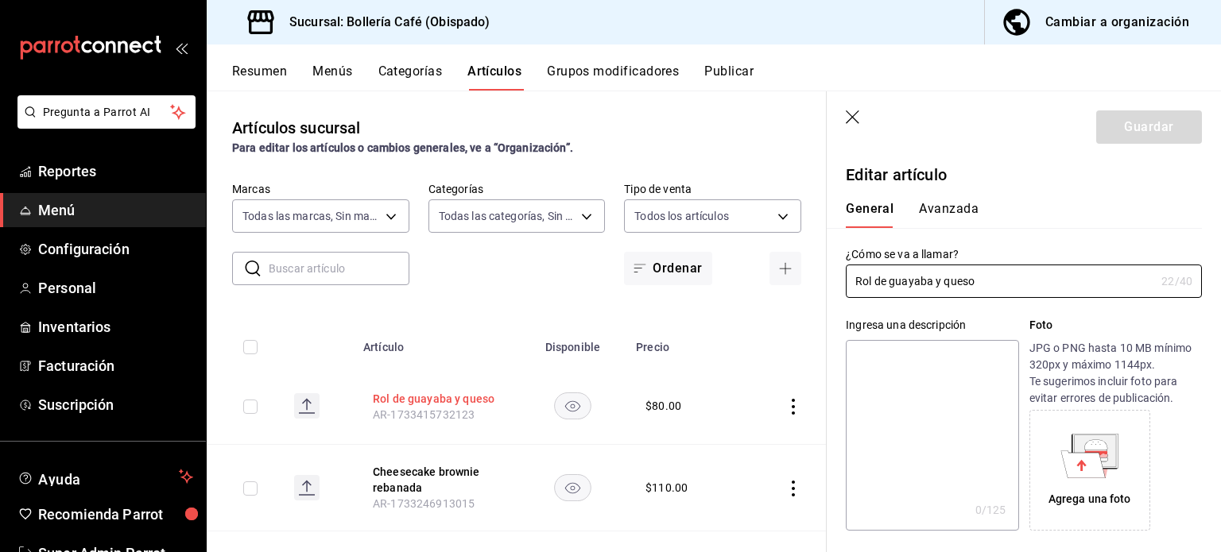
type input "$80.00"
click at [846, 118] on icon "button" at bounding box center [854, 118] width 16 height 16
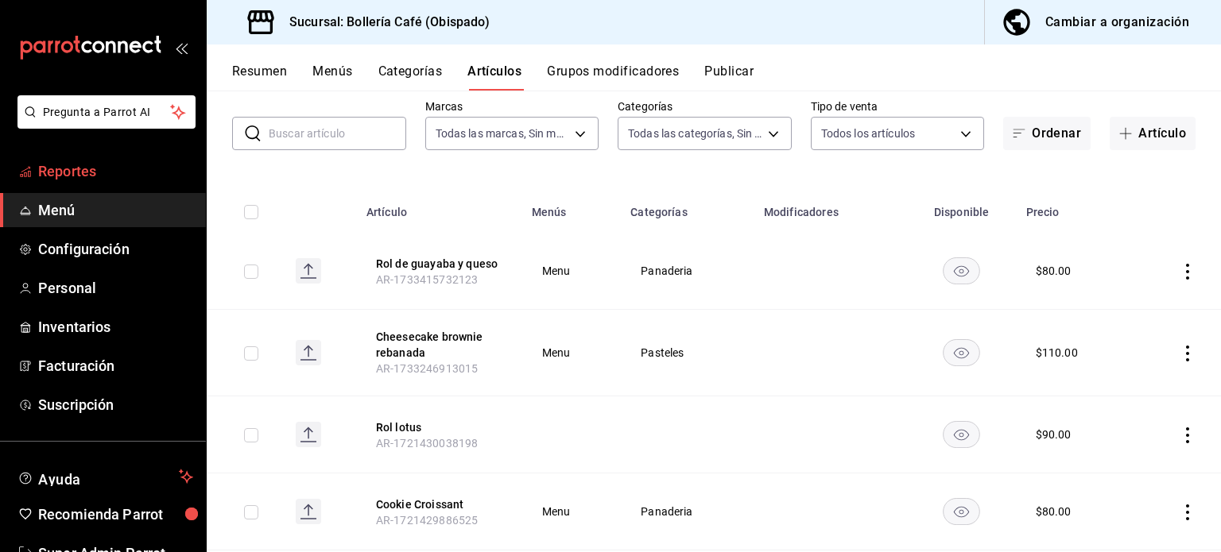
click at [56, 182] on link "Reportes" at bounding box center [103, 171] width 206 height 34
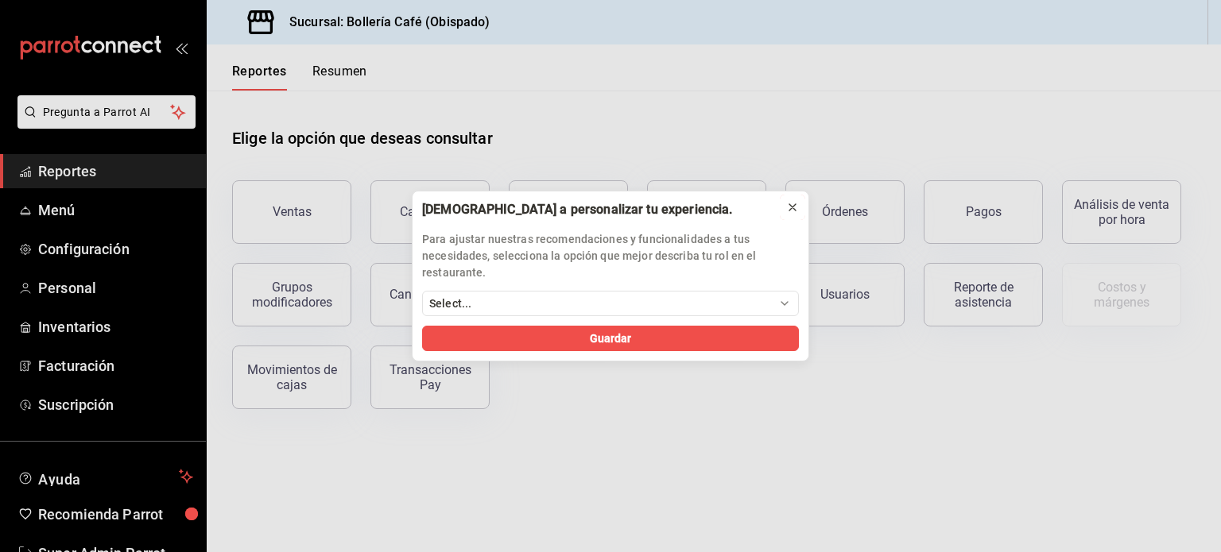
click at [792, 205] on icon at bounding box center [792, 207] width 13 height 13
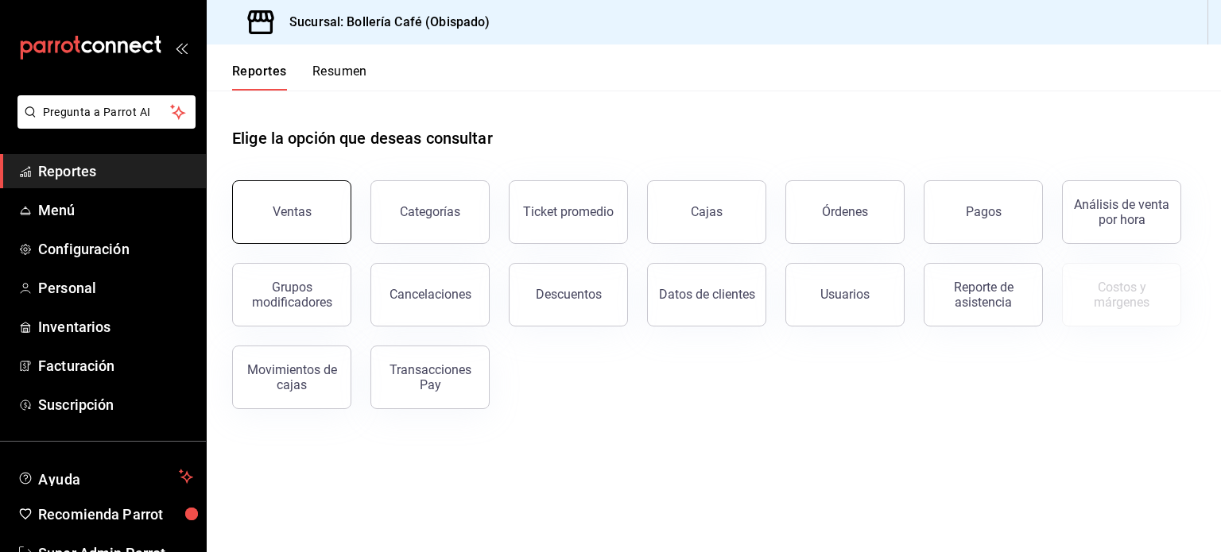
click at [315, 191] on button "Ventas" at bounding box center [291, 212] width 119 height 64
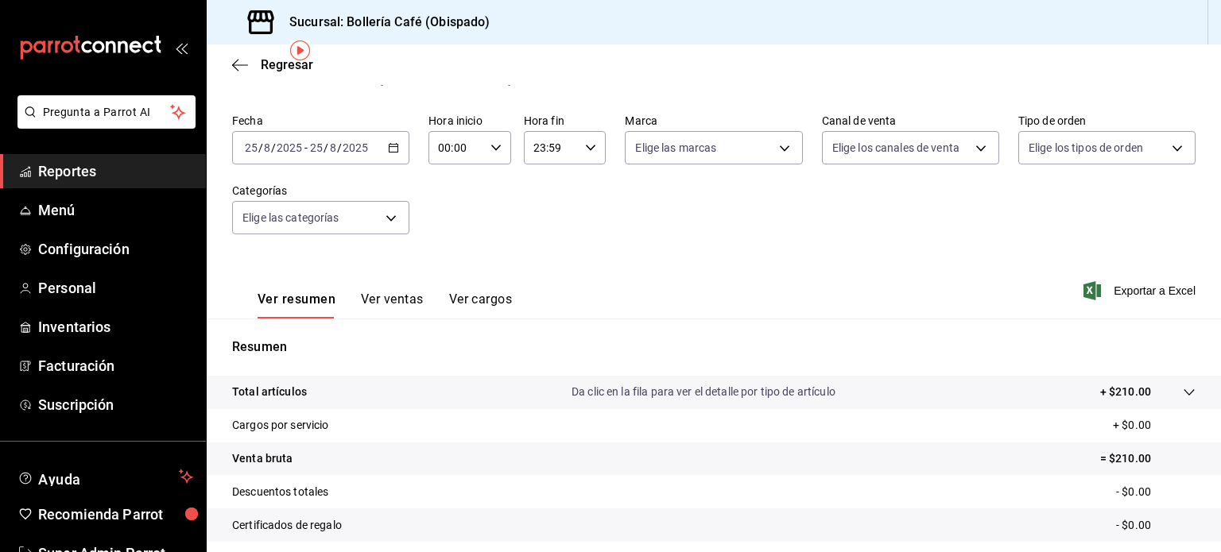
scroll to position [73, 0]
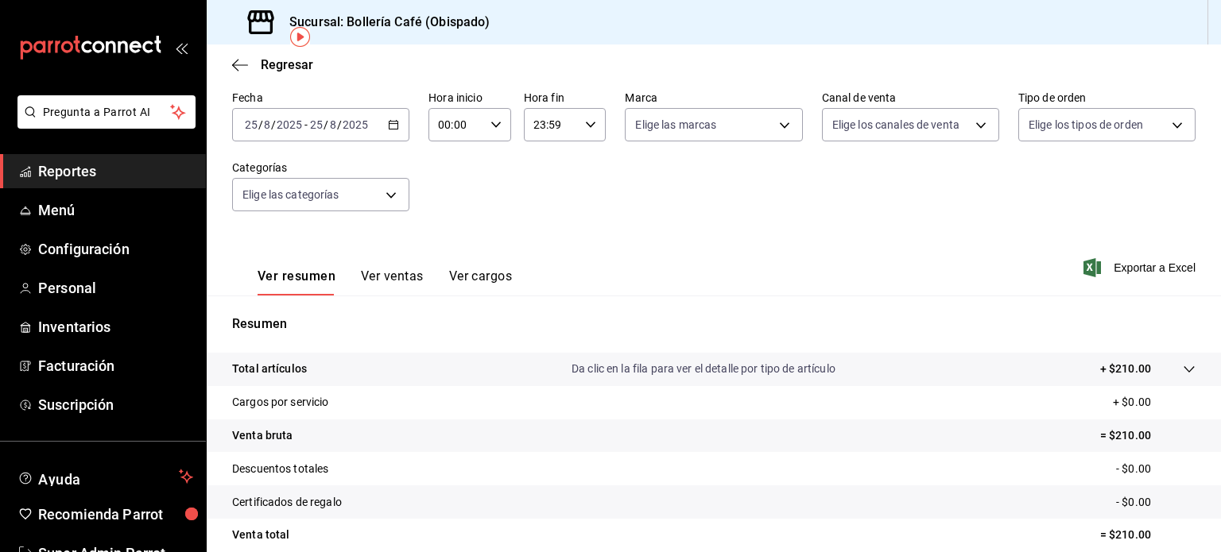
click at [368, 122] on div "[DATE] [DATE]" at bounding box center [339, 124] width 62 height 13
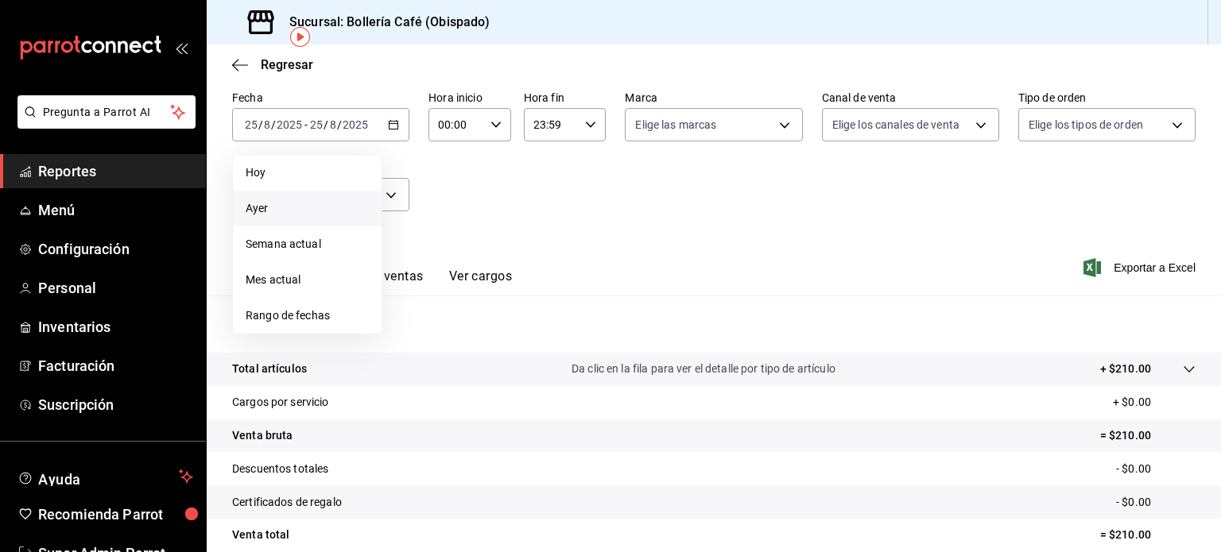
click at [312, 215] on span "Ayer" at bounding box center [307, 208] width 123 height 17
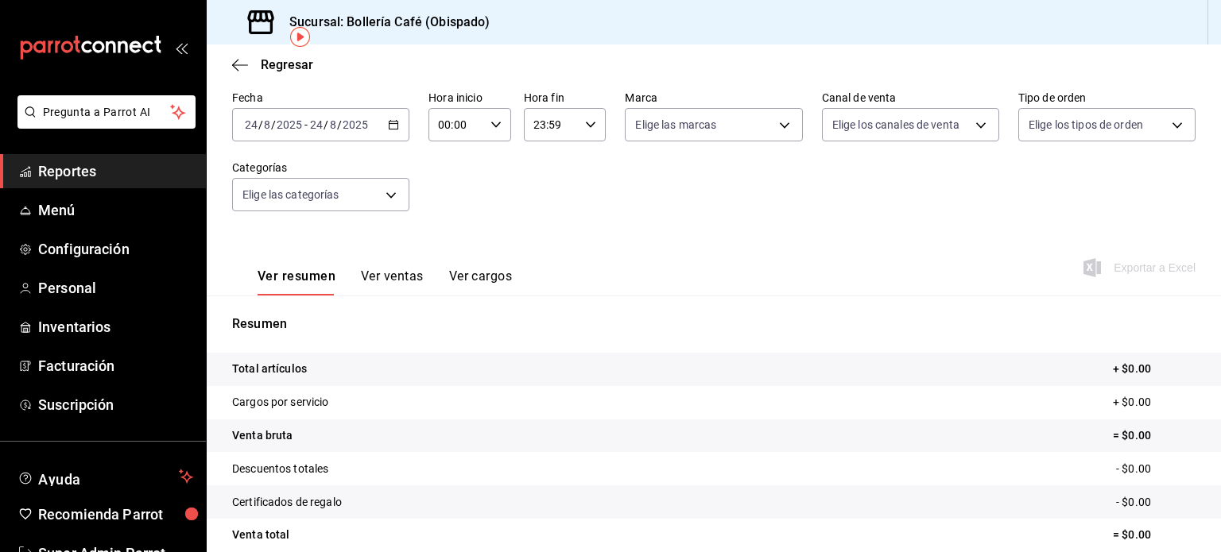
click at [371, 129] on div "[DATE] [DATE] - [DATE] [DATE]" at bounding box center [320, 124] width 177 height 33
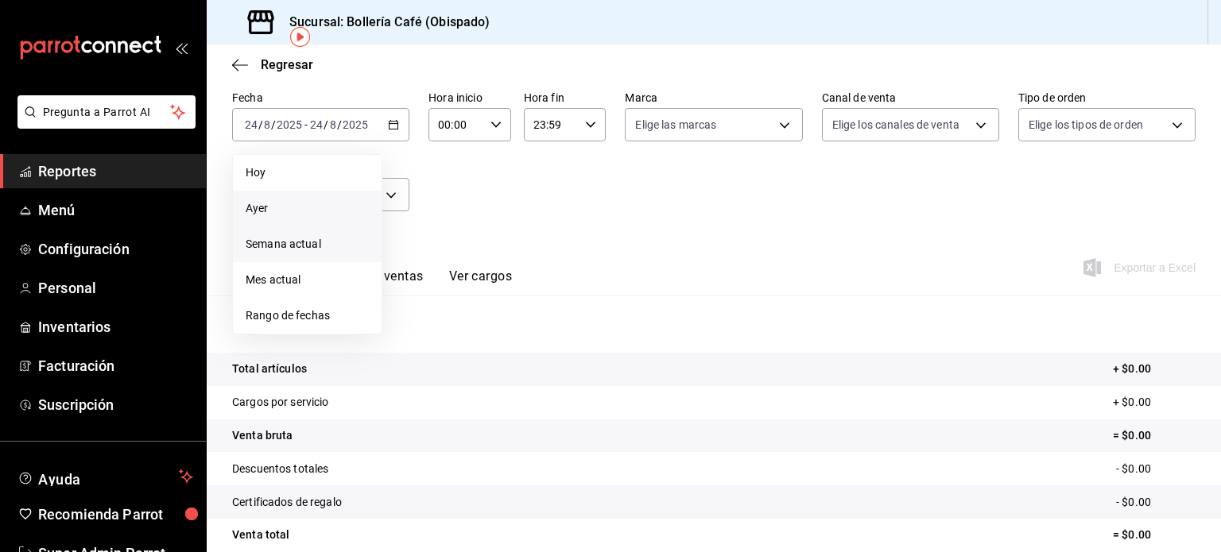
click at [331, 251] on span "Semana actual" at bounding box center [307, 244] width 123 height 17
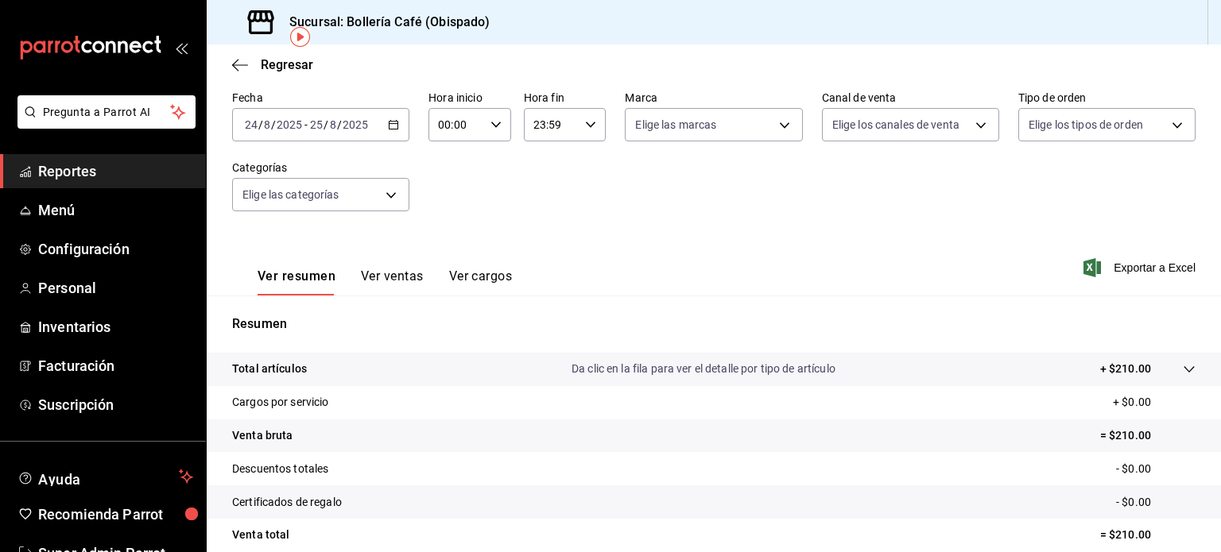
click at [370, 120] on div "[DATE] [DATE] - [DATE] [DATE]" at bounding box center [320, 124] width 177 height 33
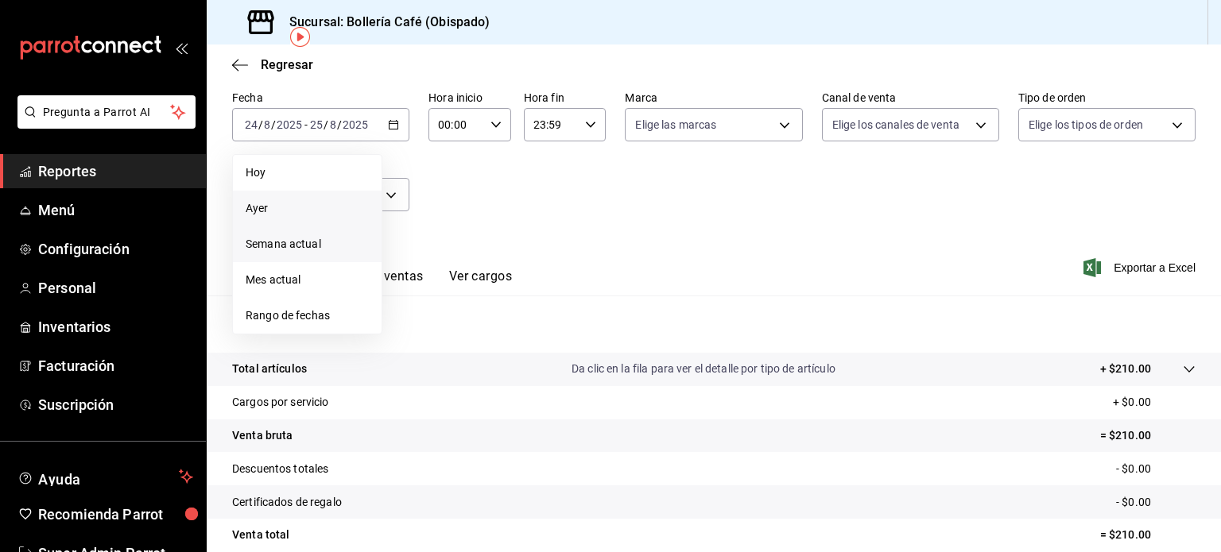
click at [270, 205] on span "Ayer" at bounding box center [307, 208] width 123 height 17
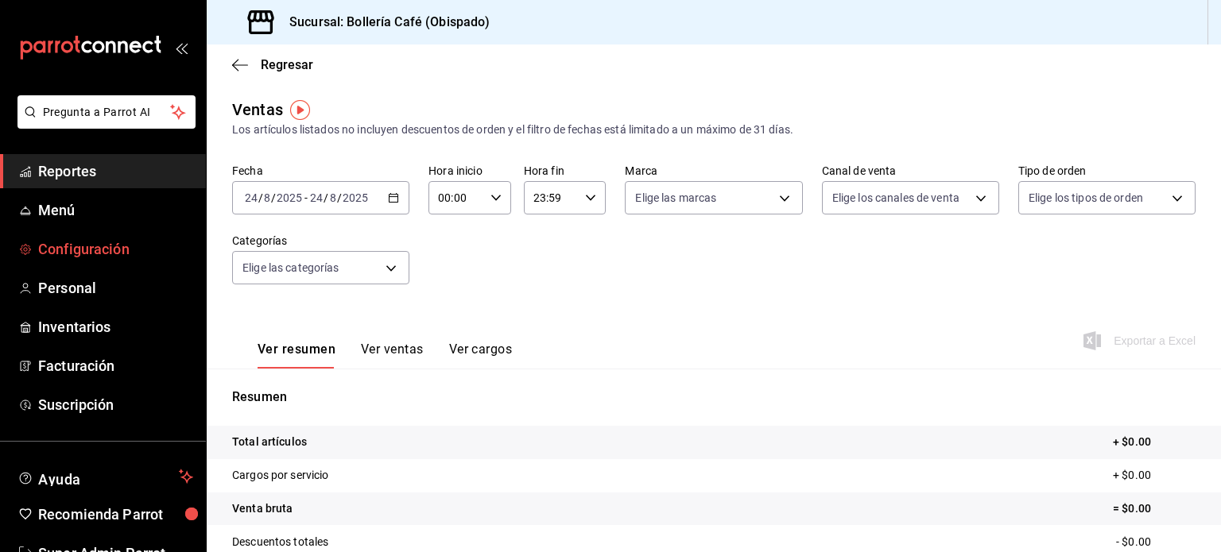
scroll to position [47, 0]
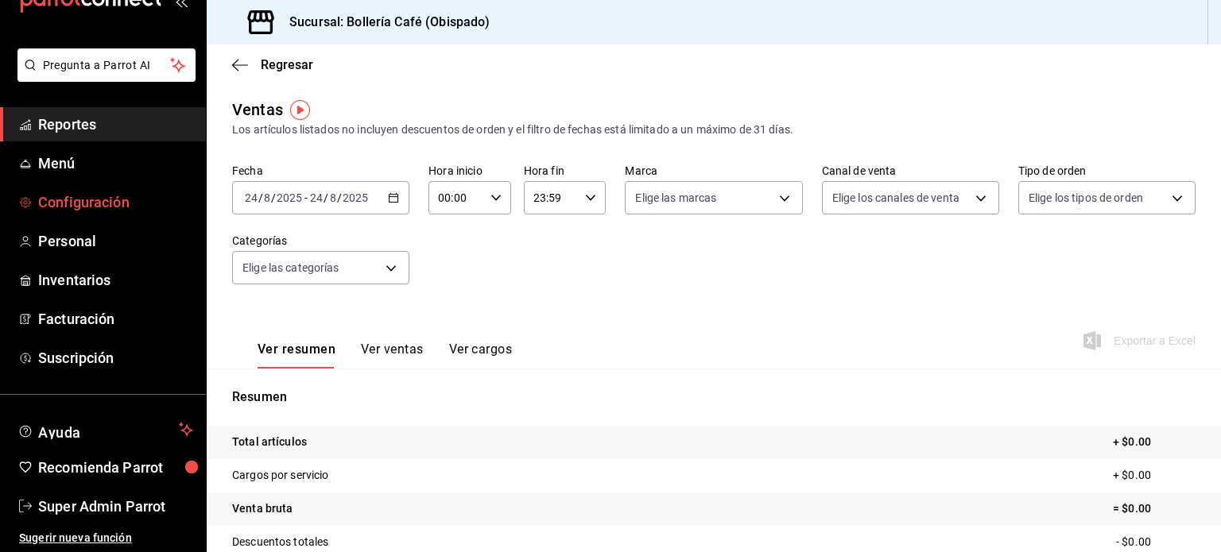
click at [63, 207] on span "Configuración" at bounding box center [115, 202] width 155 height 21
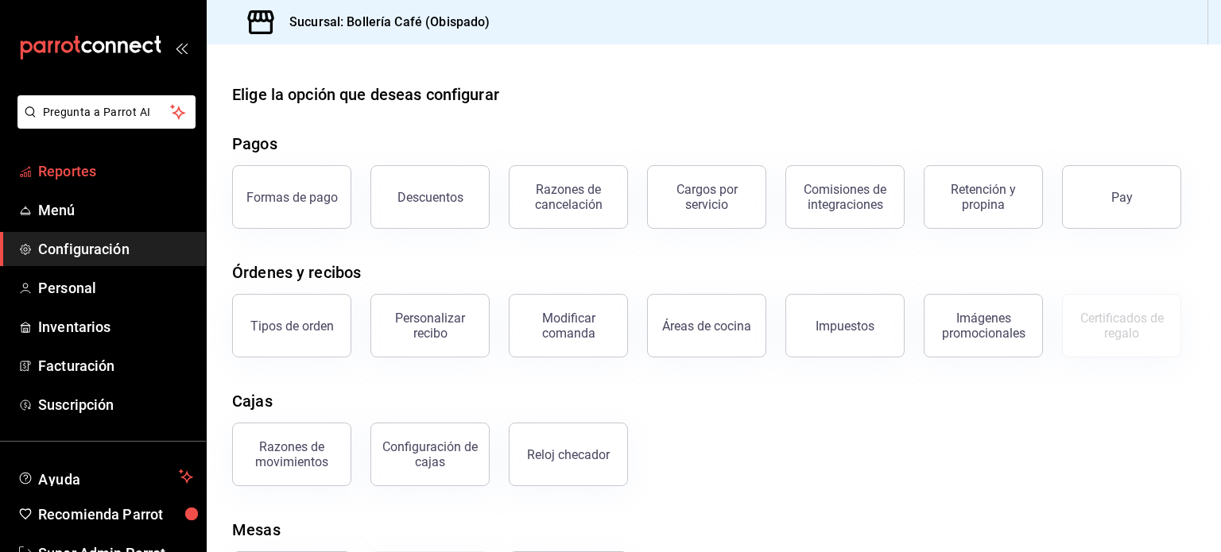
click at [76, 165] on span "Reportes" at bounding box center [115, 171] width 155 height 21
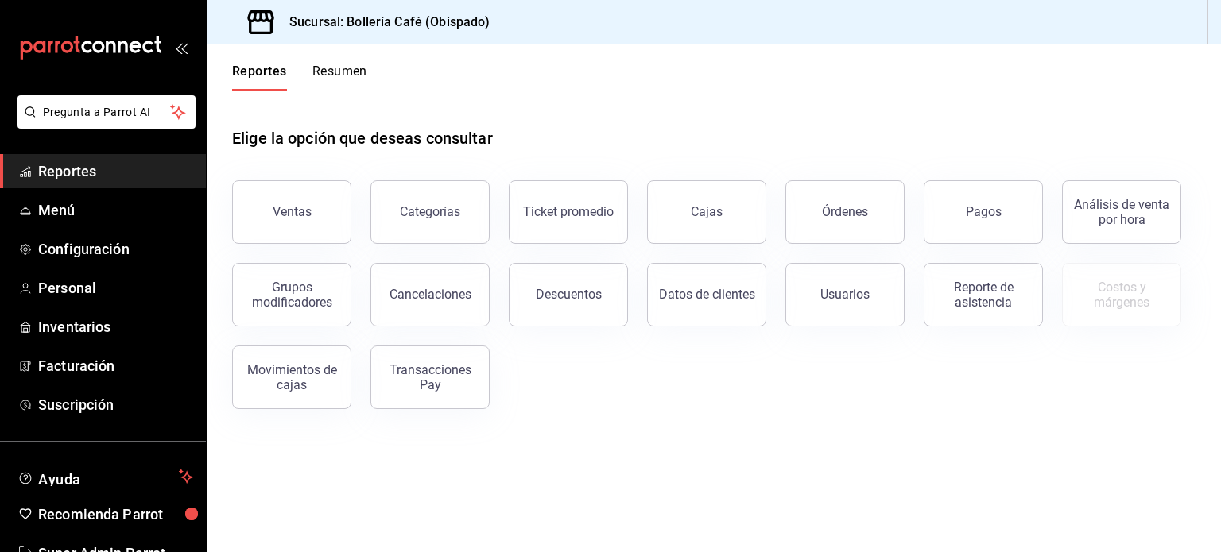
click at [90, 172] on span "Reportes" at bounding box center [115, 171] width 155 height 21
click at [695, 226] on button "Cajas" at bounding box center [706, 212] width 119 height 64
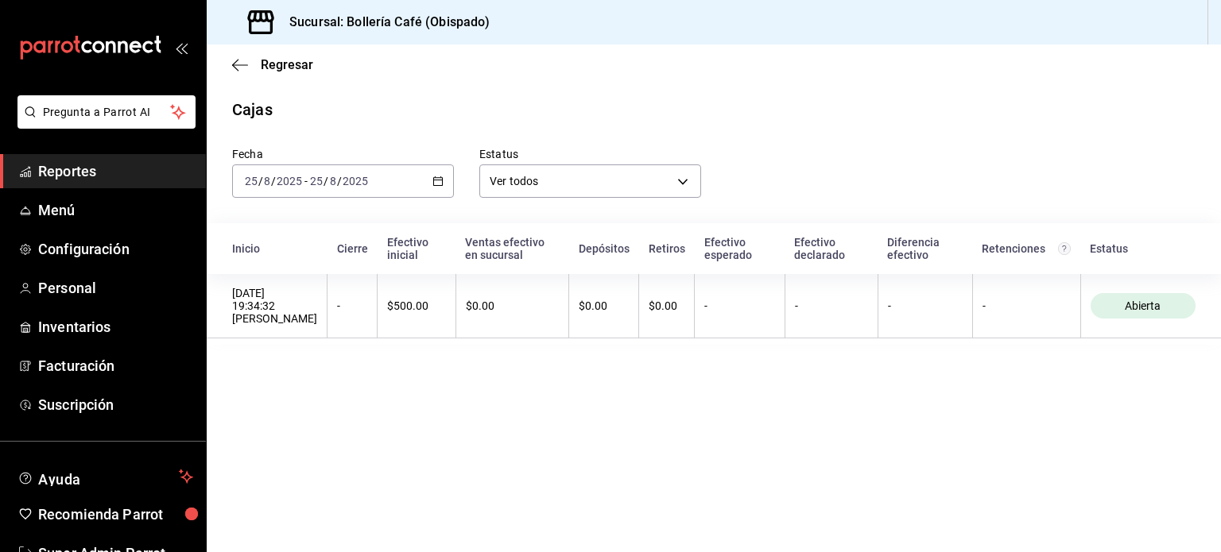
click at [396, 188] on div "[DATE] [DATE] - [DATE] [DATE]" at bounding box center [343, 181] width 222 height 33
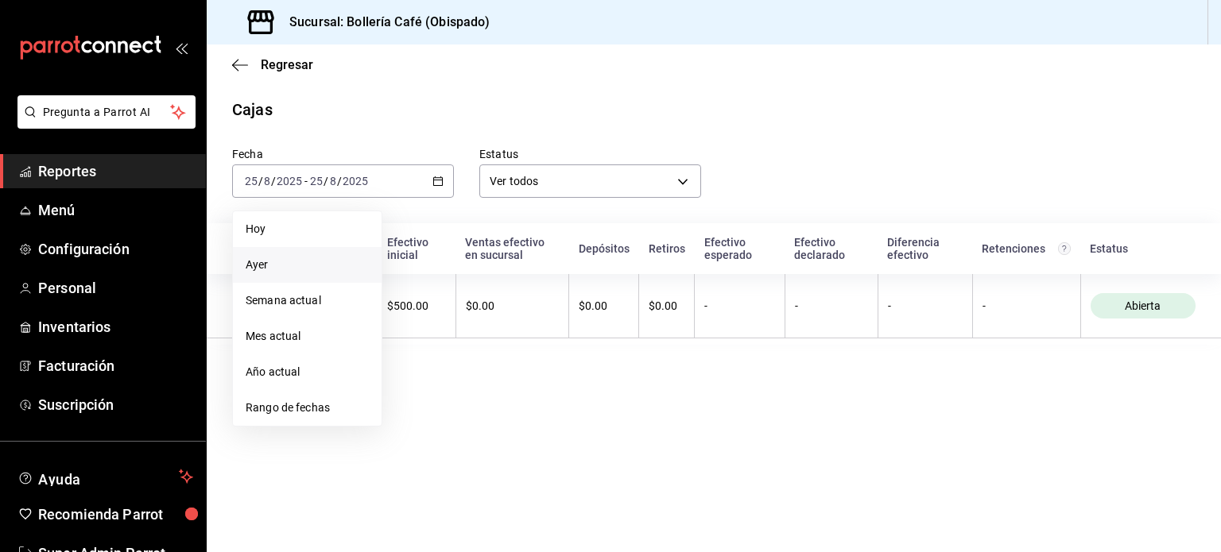
click at [266, 261] on span "Ayer" at bounding box center [307, 265] width 123 height 17
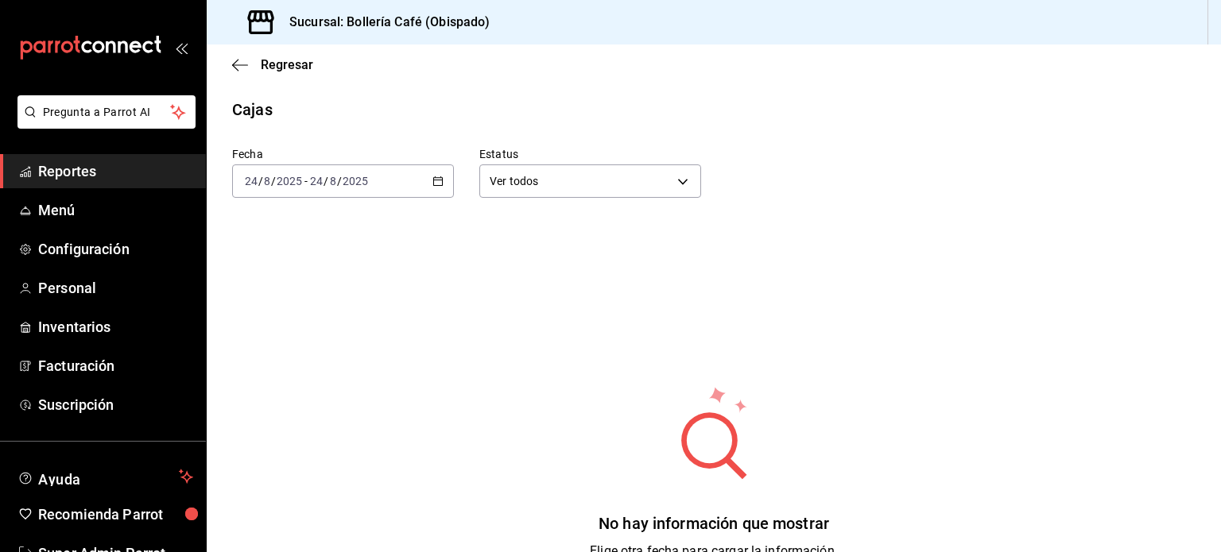
click at [375, 175] on div "[DATE] [DATE] - [DATE] [DATE]" at bounding box center [343, 181] width 222 height 33
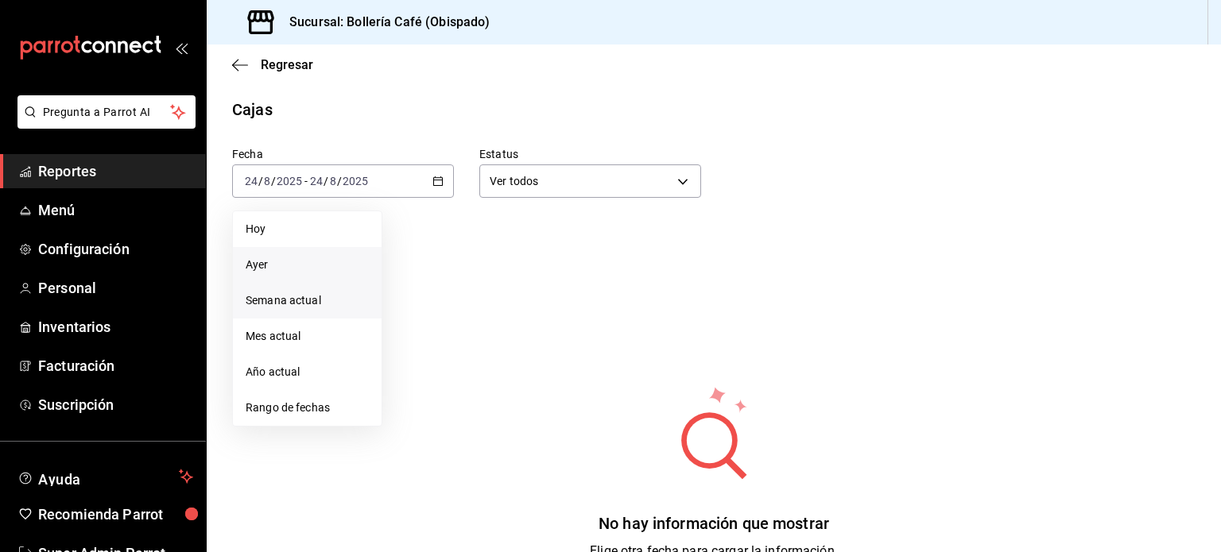
click at [305, 309] on li "Semana actual" at bounding box center [307, 301] width 149 height 36
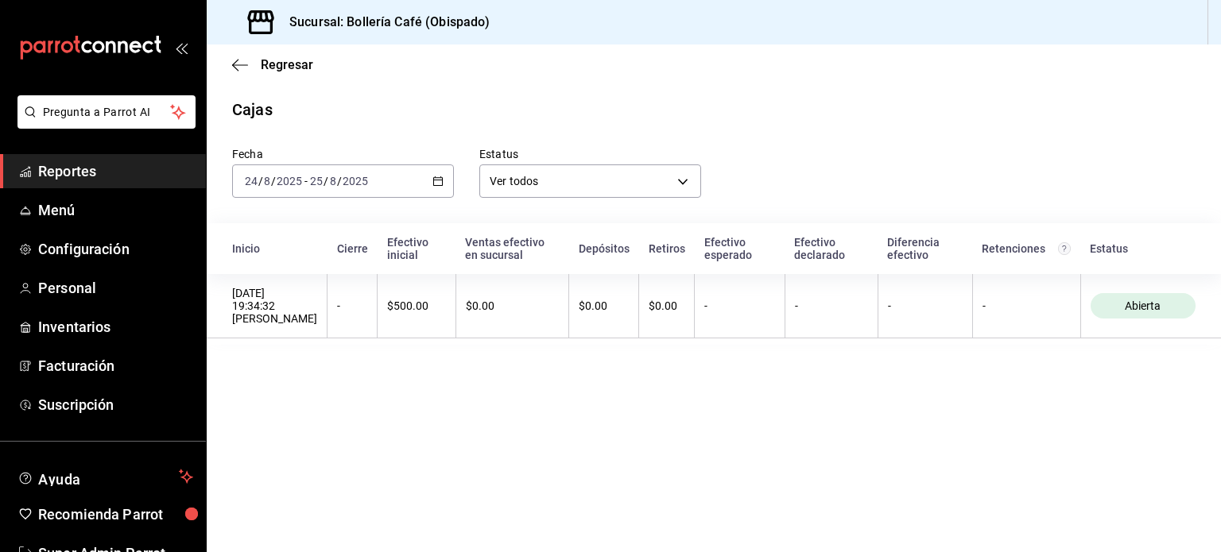
click at [362, 188] on div "[DATE] [DATE] - [DATE] [DATE]" at bounding box center [343, 181] width 222 height 33
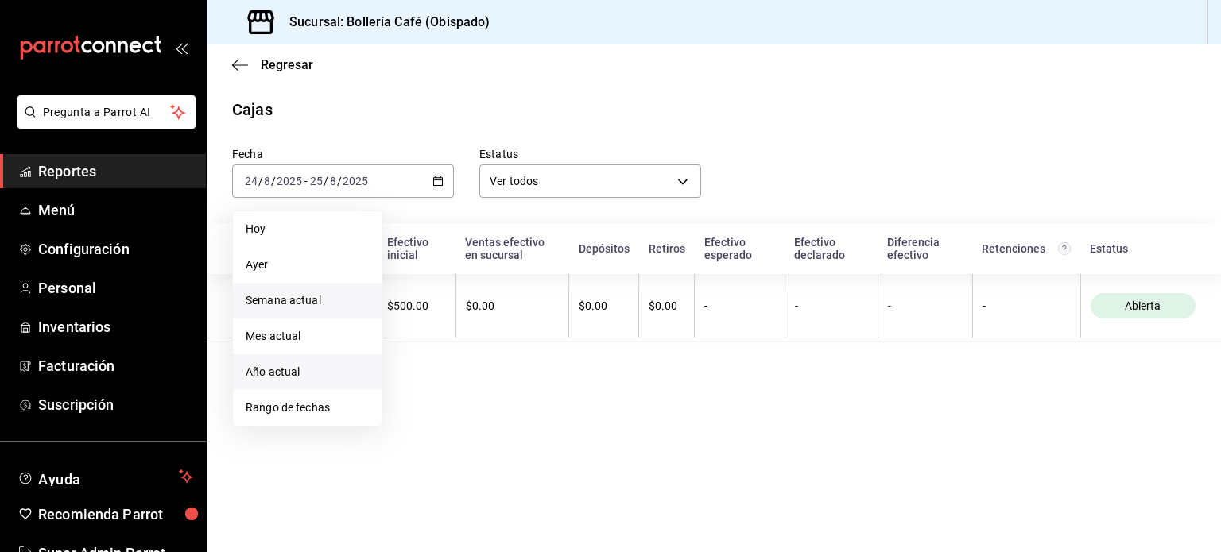
click at [277, 378] on span "Año actual" at bounding box center [307, 372] width 123 height 17
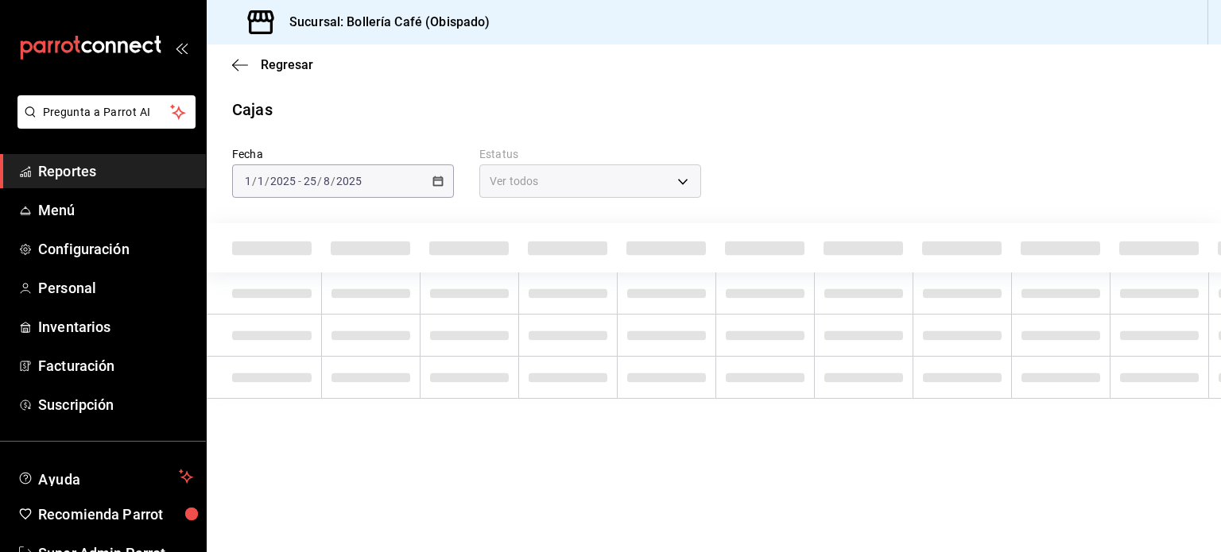
click at [405, 192] on div "[DATE] [DATE] - [DATE] [DATE]" at bounding box center [343, 181] width 222 height 33
click at [247, 65] on icon "button" at bounding box center [240, 65] width 16 height 14
